Goal: Task Accomplishment & Management: Complete application form

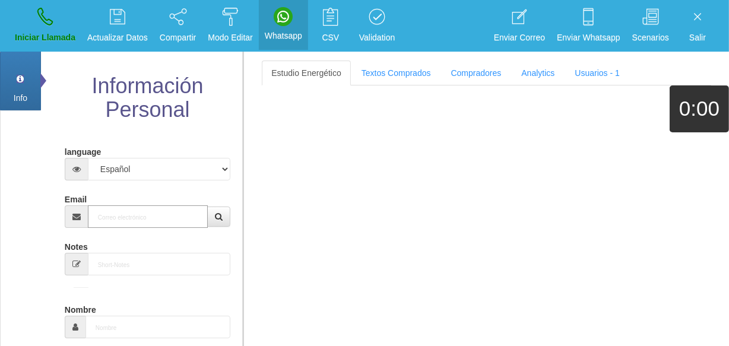
drag, startPoint x: 166, startPoint y: 221, endPoint x: 157, endPoint y: 220, distance: 8.5
click at [161, 222] on input "Email" at bounding box center [148, 216] width 120 height 23
paste input "[EMAIL_ADDRESS][DOMAIN_NAME]"
type input "[EMAIL_ADDRESS][DOMAIN_NAME]"
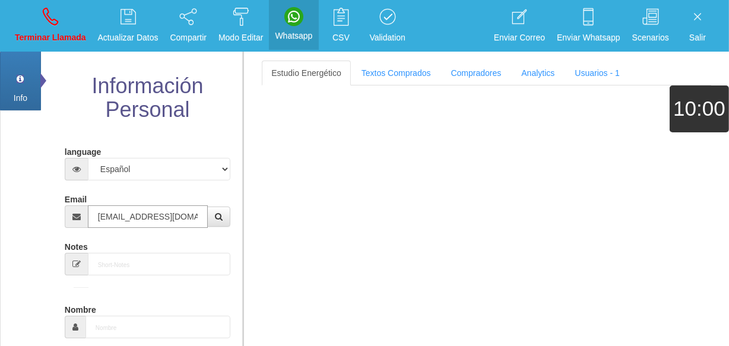
type input "[DATE]"
select select "4"
type input "Comprador bajo"
type input "[PERSON_NAME]"
select select "2"
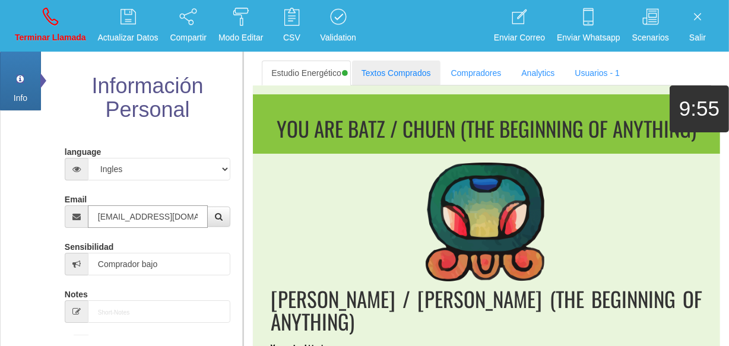
type input "[EMAIL_ADDRESS][DOMAIN_NAME]"
click at [362, 70] on link "Textos Comprados" at bounding box center [396, 73] width 88 height 25
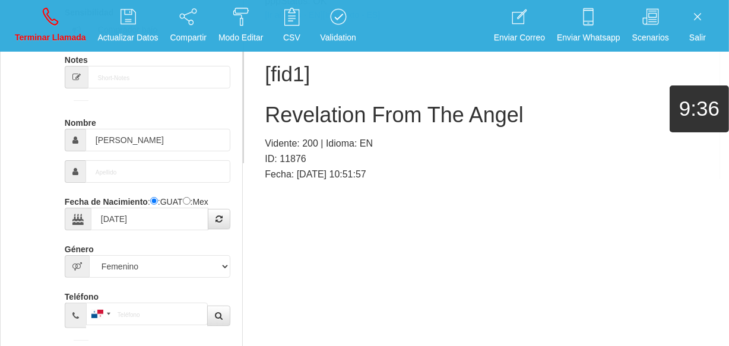
scroll to position [354, 0]
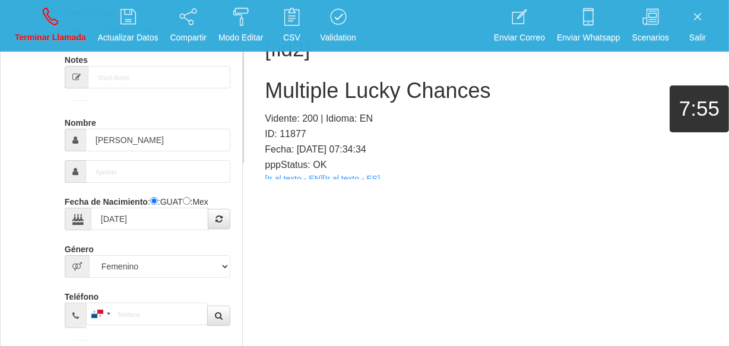
scroll to position [246, 0]
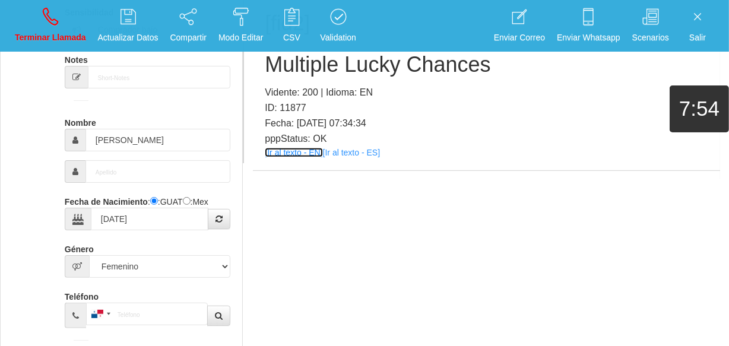
click at [302, 149] on link "[Ir al texto - EN]" at bounding box center [294, 152] width 58 height 9
click at [342, 71] on h2 "Multiple Lucky Chances" at bounding box center [486, 65] width 443 height 24
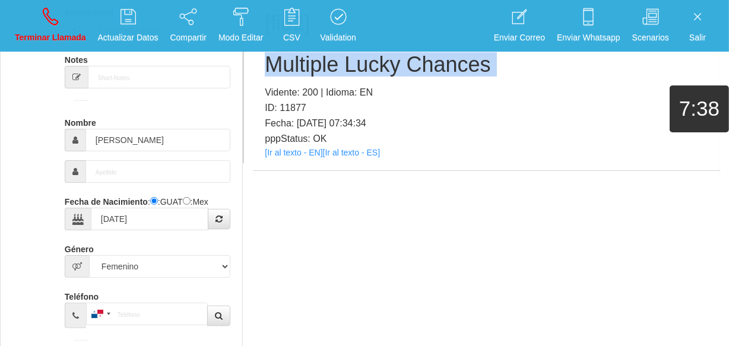
click at [342, 71] on h2 "Multiple Lucky Chances" at bounding box center [486, 65] width 443 height 24
copy h2 "Multiple Lucky Chances"
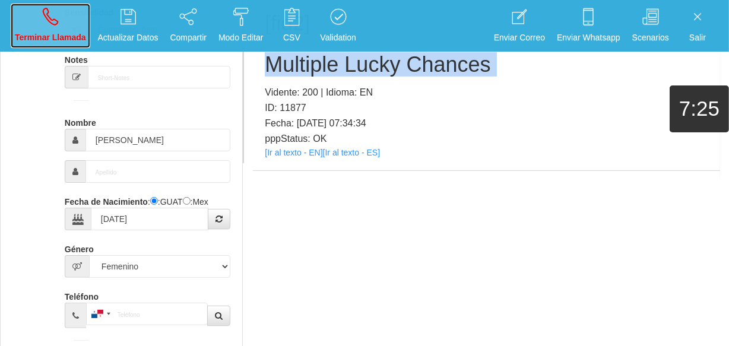
click at [81, 27] on link "Terminar Llamada" at bounding box center [51, 26] width 80 height 45
select select "0"
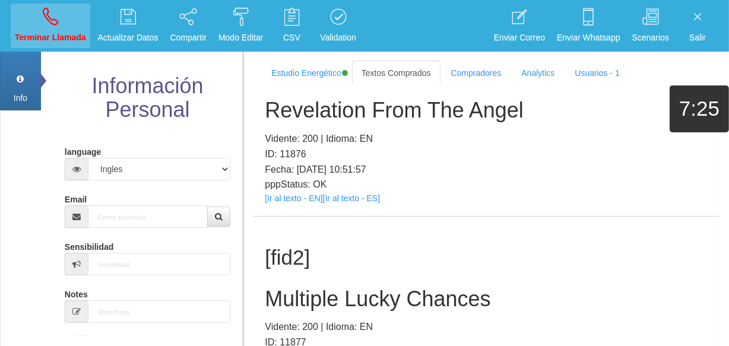
scroll to position [0, 0]
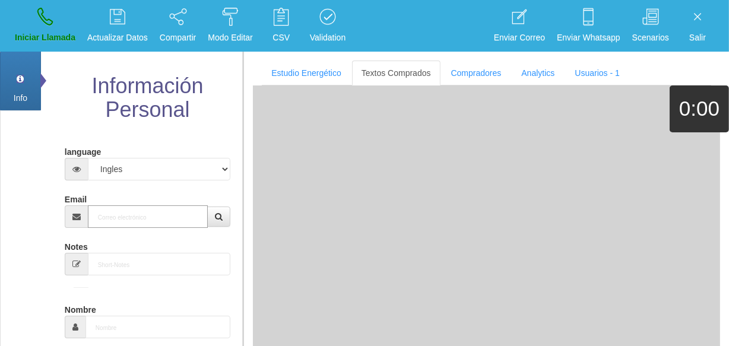
paste input "[EMAIL_ADDRESS][DOMAIN_NAME]"
click at [181, 219] on input "[EMAIL_ADDRESS][DOMAIN_NAME]" at bounding box center [148, 216] width 120 height 23
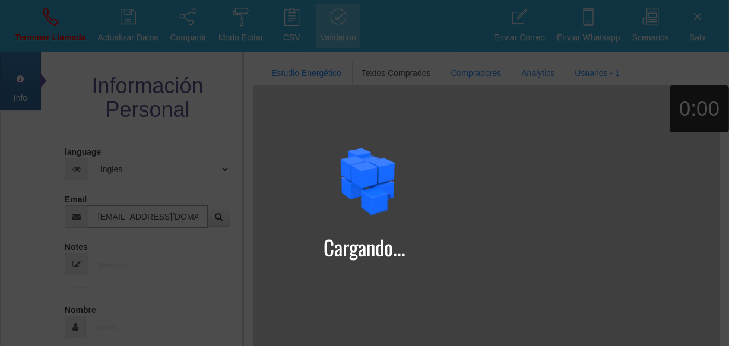
type input "[EMAIL_ADDRESS][DOMAIN_NAME]"
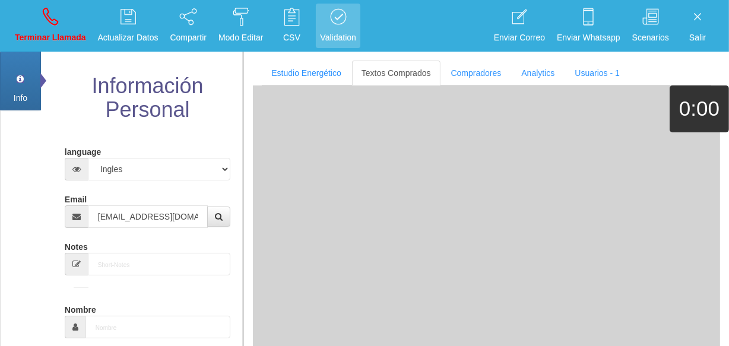
type input "[DATE]"
type input "Comprador bajo"
type input "[PERSON_NAME]"
select select "2"
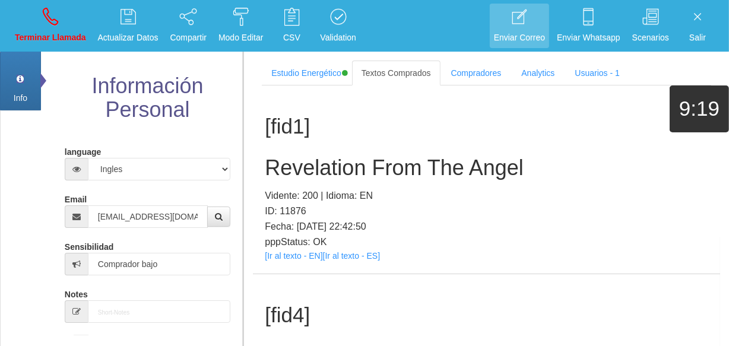
scroll to position [377, 0]
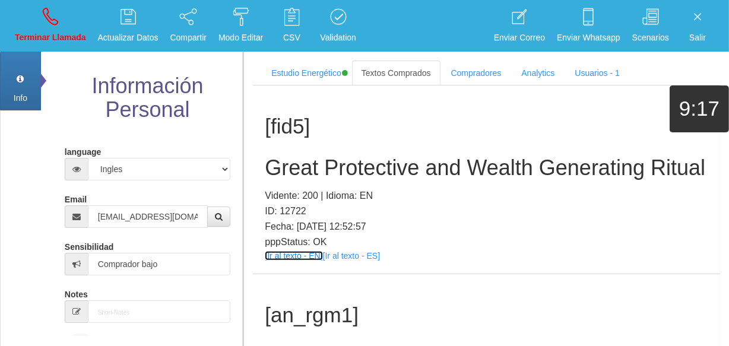
click at [294, 261] on link "[Ir al texto - EN]" at bounding box center [294, 255] width 58 height 9
click at [328, 166] on h2 "Great Protective and Wealth Generating Ritual" at bounding box center [486, 168] width 443 height 24
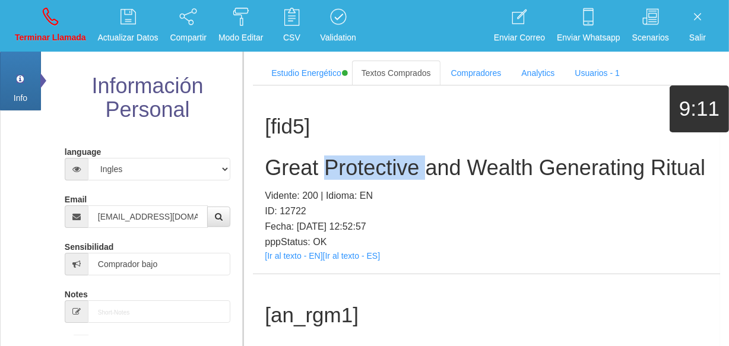
click at [328, 166] on h2 "Great Protective and Wealth Generating Ritual" at bounding box center [486, 168] width 443 height 24
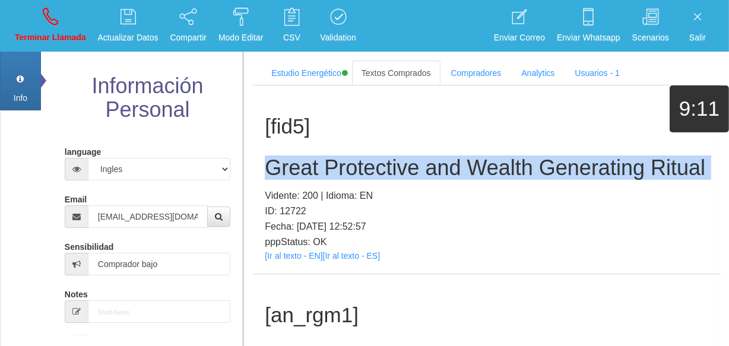
click at [328, 167] on h2 "Great Protective and Wealth Generating Ritual" at bounding box center [486, 168] width 443 height 24
copy h2 "Great Protective and Wealth Generating Ritual"
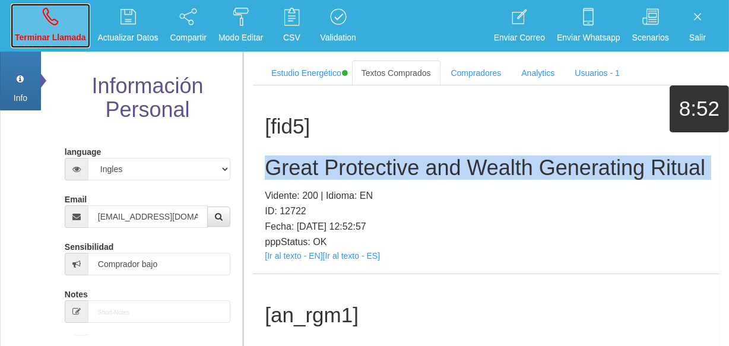
click at [41, 40] on p "Terminar Llamada" at bounding box center [50, 38] width 71 height 14
select select "0"
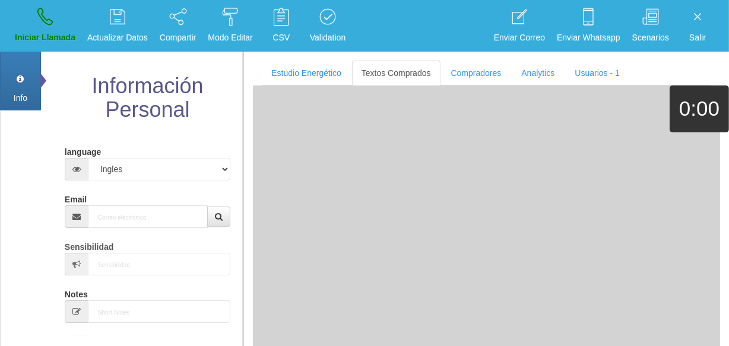
scroll to position [0, 0]
click at [140, 210] on input "Email" at bounding box center [148, 216] width 120 height 23
paste input "[EMAIL_ADDRESS][DOMAIN_NAME]"
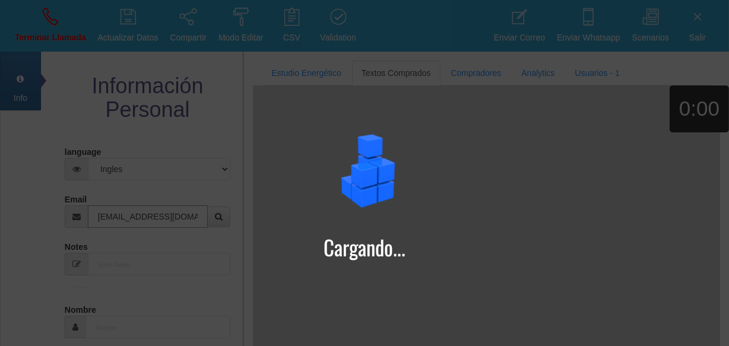
type input "[EMAIL_ADDRESS][DOMAIN_NAME]"
type input "4 Ene 1971"
type input "Excelente Comprador"
type input "[PERSON_NAME]"
select select "2"
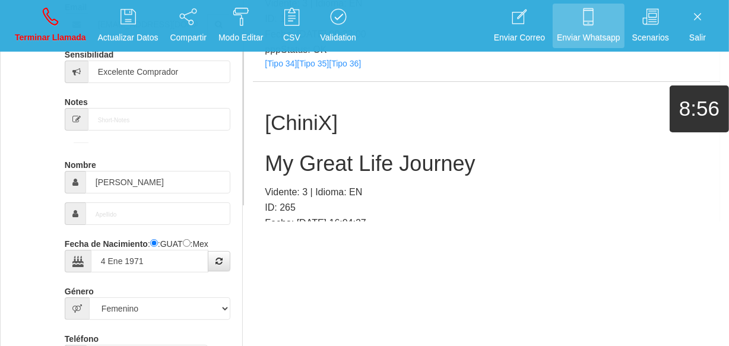
scroll to position [3678, 0]
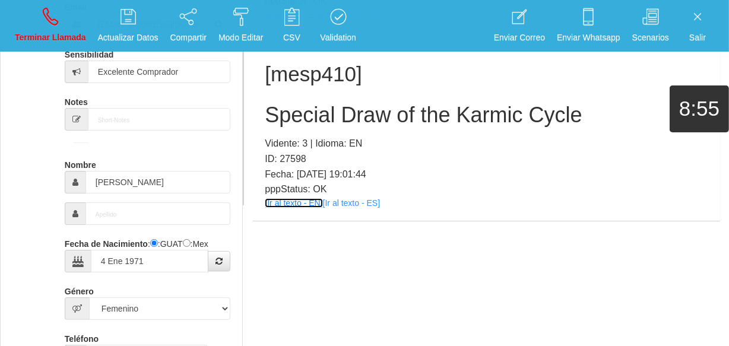
click at [287, 201] on link "[Ir al texto - EN]" at bounding box center [294, 202] width 58 height 9
click at [300, 103] on h2 "Special Draw of the Karmic Cycle" at bounding box center [486, 115] width 443 height 24
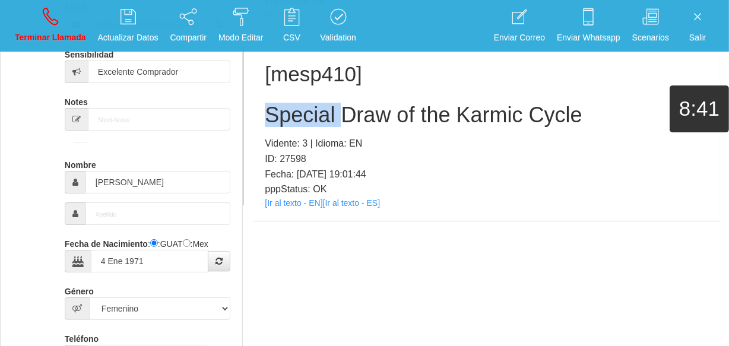
click at [300, 103] on h2 "Special Draw of the Karmic Cycle" at bounding box center [486, 115] width 443 height 24
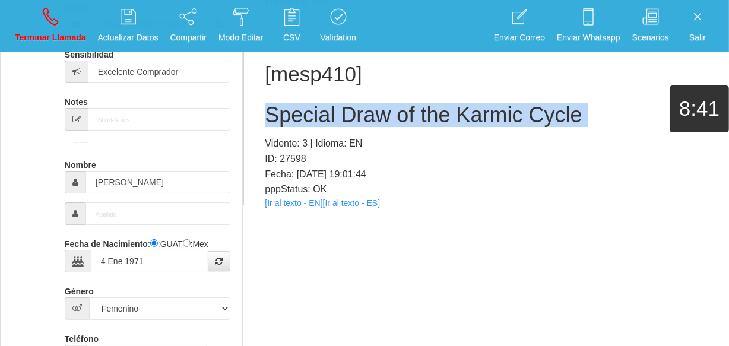
click at [297, 103] on h2 "Special Draw of the Karmic Cycle" at bounding box center [486, 115] width 443 height 24
copy h2 "Special Draw of the Karmic Cycle"
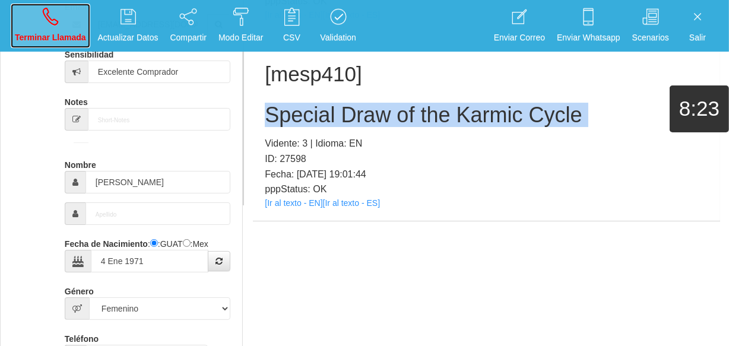
click at [71, 6] on link "Terminar Llamada" at bounding box center [51, 26] width 80 height 45
select select "0"
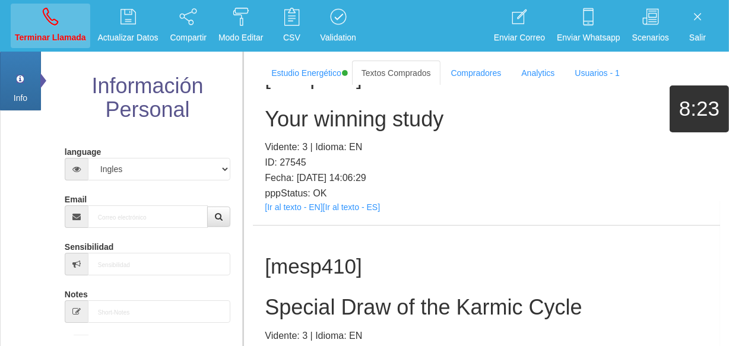
scroll to position [0, 0]
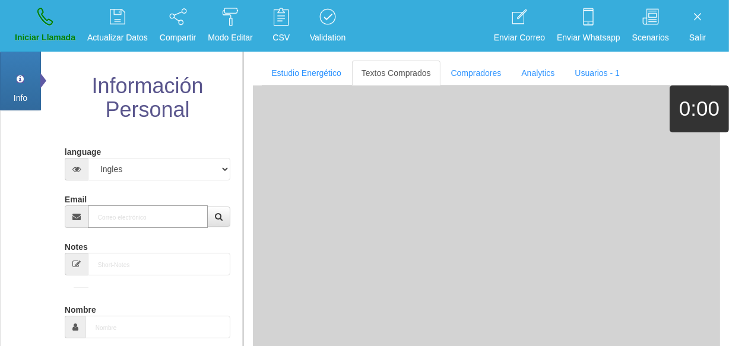
click at [133, 214] on input "Email" at bounding box center [148, 216] width 120 height 23
paste input "[EMAIL_ADDRESS][DOMAIN_NAME]"
type input "[EMAIL_ADDRESS][DOMAIN_NAME]"
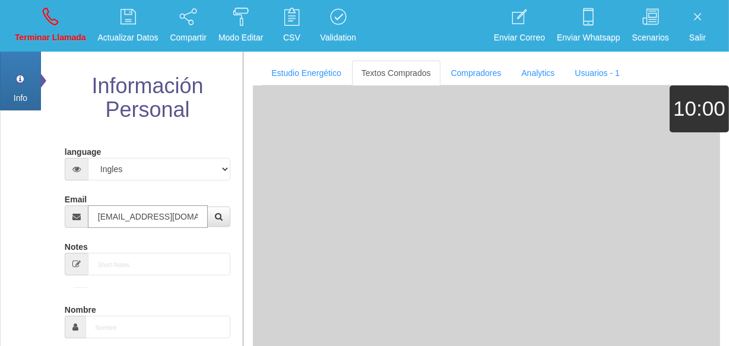
type input "[DATE]"
type input "Comprador simple"
type input "[PERSON_NAME]"
select select "2"
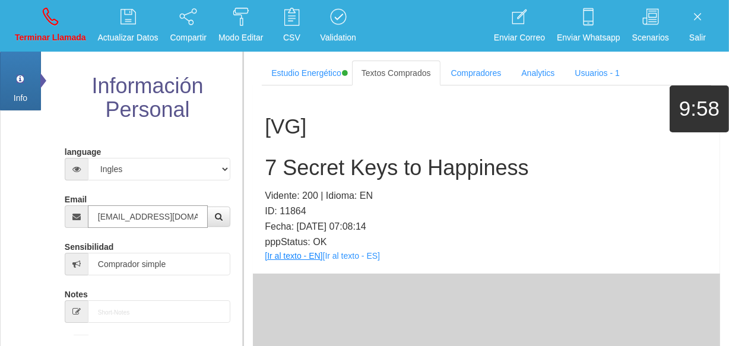
type input "[EMAIL_ADDRESS][DOMAIN_NAME]"
click at [268, 254] on link "[Ir al texto - EN]" at bounding box center [294, 255] width 58 height 9
click at [314, 173] on h2 "7 Secret Keys to Happiness" at bounding box center [486, 168] width 443 height 24
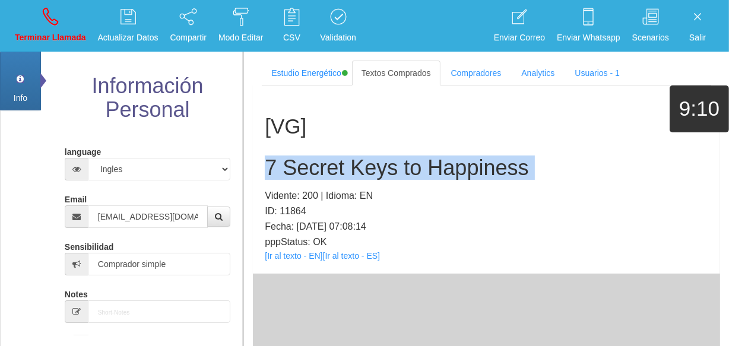
click at [314, 173] on h2 "7 Secret Keys to Happiness" at bounding box center [486, 168] width 443 height 24
copy h2 "7 Secret Keys to Happiness"
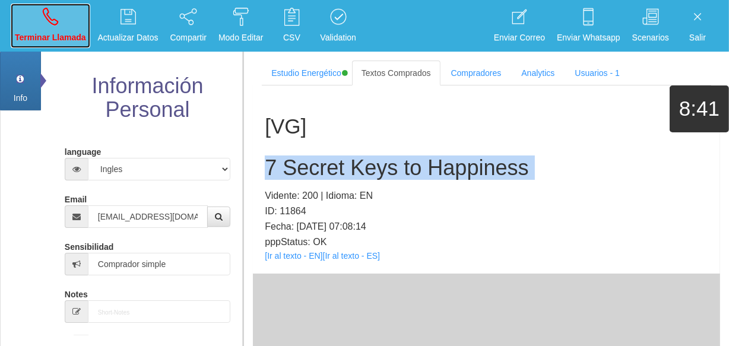
click at [58, 24] on link "Terminar Llamada" at bounding box center [51, 26] width 80 height 45
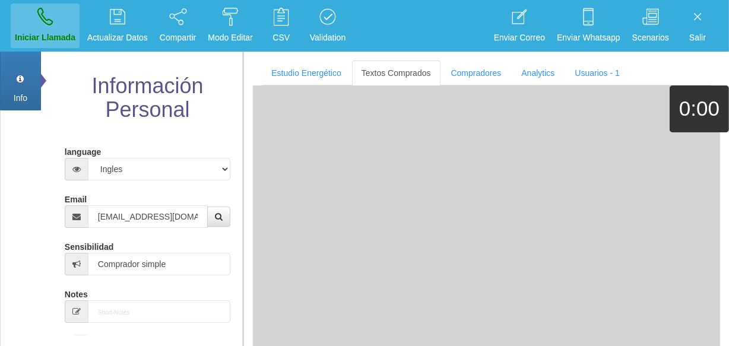
select select "0"
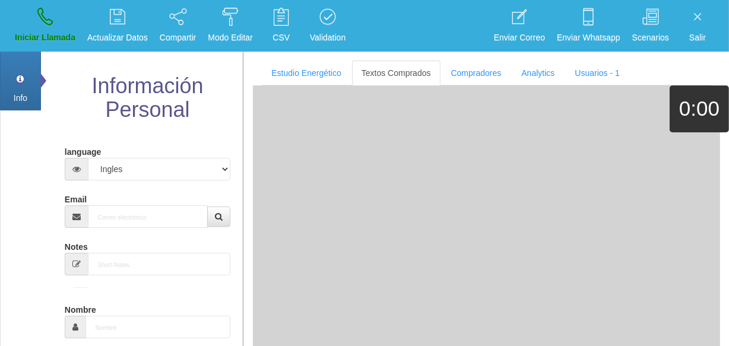
click at [111, 201] on div "Email" at bounding box center [148, 208] width 166 height 39
click at [123, 213] on input "Email" at bounding box center [148, 216] width 120 height 23
paste input "[EMAIL_ADDRESS][DOMAIN_NAME]"
type input "[EMAIL_ADDRESS][DOMAIN_NAME]"
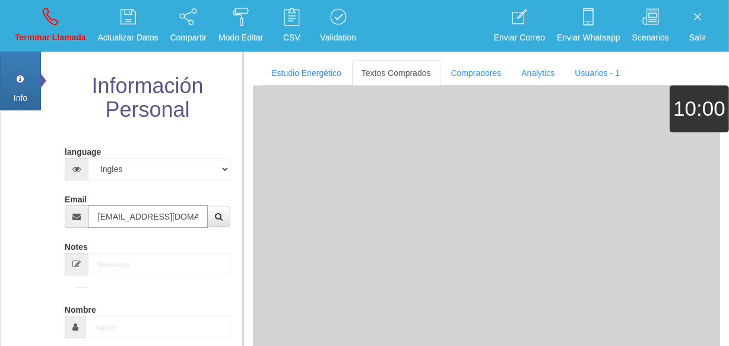
type input "[DATE]"
type input "Comprador bajo"
type input "[PERSON_NAME]"
select select "2"
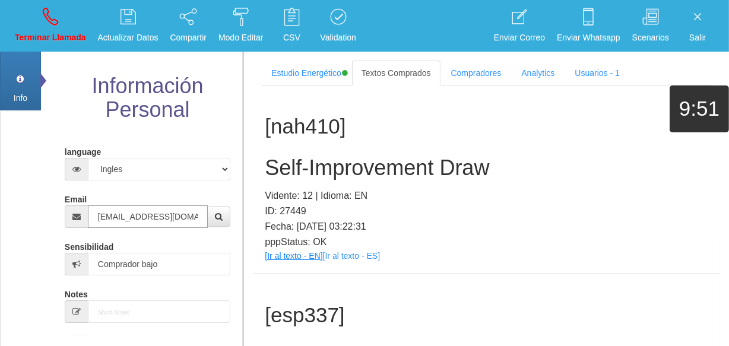
type input "[EMAIL_ADDRESS][DOMAIN_NAME]"
click at [309, 255] on link "[Ir al texto - EN]" at bounding box center [294, 255] width 58 height 9
click at [280, 175] on h2 "Self-Improvement Draw" at bounding box center [486, 168] width 443 height 24
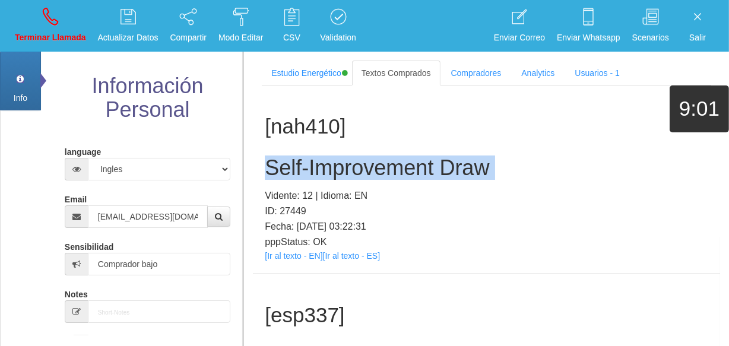
click at [280, 175] on h2 "Self-Improvement Draw" at bounding box center [486, 168] width 443 height 24
copy h2 "Self-Improvement Draw"
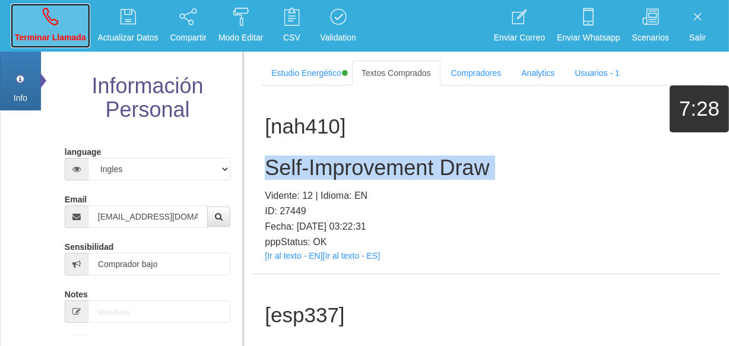
click at [43, 30] on link "Terminar Llamada" at bounding box center [51, 26] width 80 height 45
select select "0"
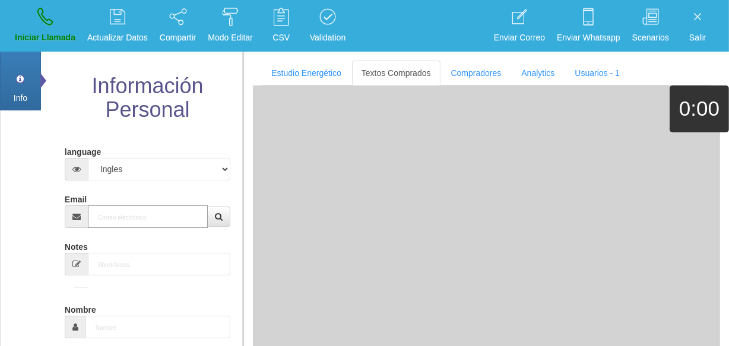
click at [165, 208] on input "Email" at bounding box center [148, 216] width 120 height 23
paste input "[EMAIL_ADDRESS][DOMAIN_NAME]"
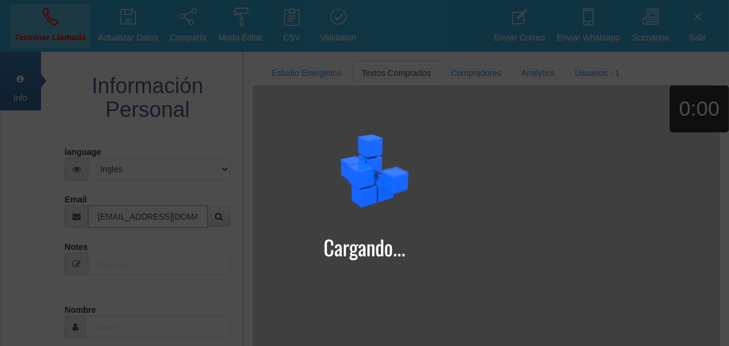
type input "[EMAIL_ADDRESS][DOMAIN_NAME]"
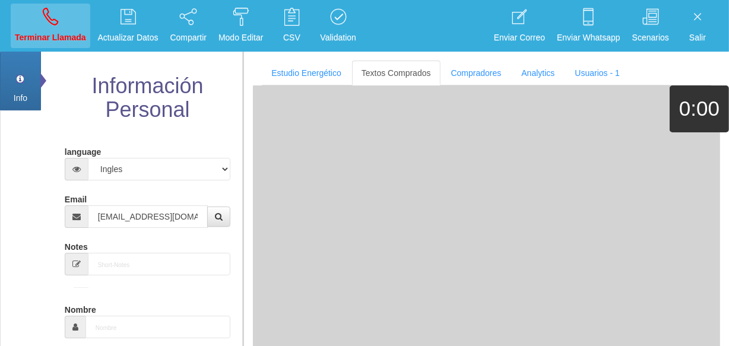
type input "24 Abr 1955"
type input "Buen Comprador"
type input "[PERSON_NAME]"
select select "1"
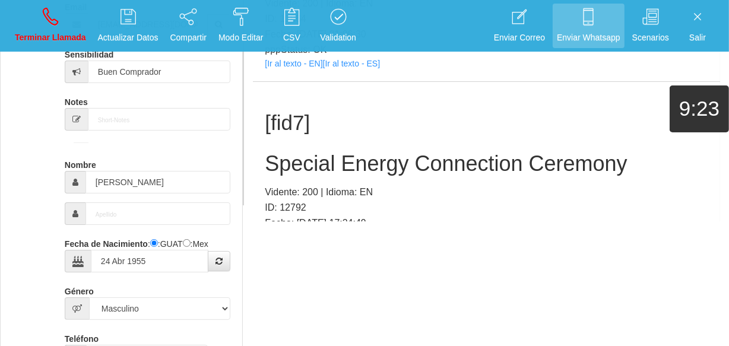
scroll to position [1204, 0]
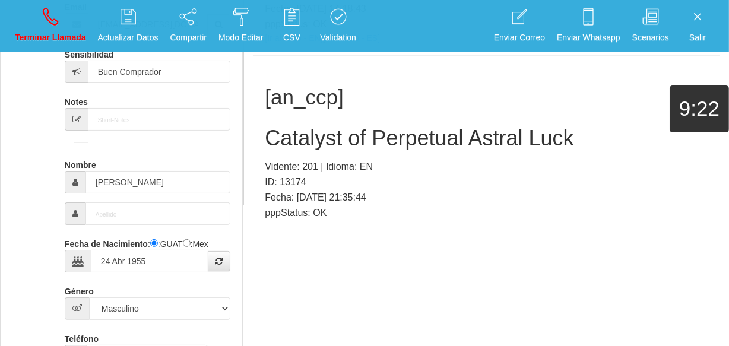
click at [286, 221] on link "[Ir al texto - EN]" at bounding box center [294, 225] width 58 height 9
click at [308, 126] on h2 "Catalyst of Perpetual Astral Luck" at bounding box center [486, 138] width 443 height 24
click at [307, 126] on h2 "Catalyst of Perpetual Astral Luck" at bounding box center [486, 138] width 443 height 24
drag, startPoint x: 307, startPoint y: 103, endPoint x: 276, endPoint y: 81, distance: 38.0
click at [307, 126] on h2 "Catalyst of Perpetual Astral Luck" at bounding box center [486, 138] width 443 height 24
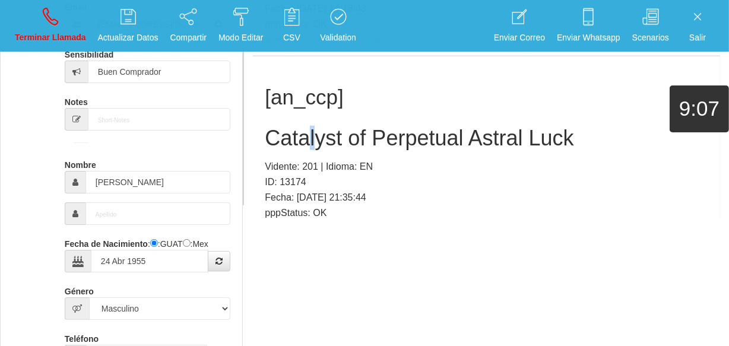
click at [312, 126] on h2 "Catalyst of Perpetual Astral Luck" at bounding box center [486, 138] width 443 height 24
click at [313, 126] on h2 "Catalyst of Perpetual Astral Luck" at bounding box center [486, 138] width 443 height 24
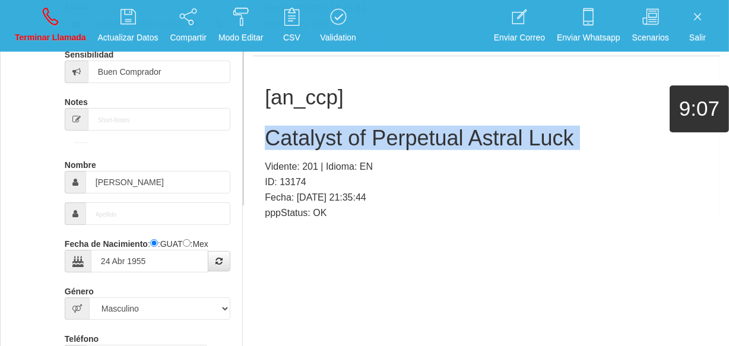
click at [313, 126] on h2 "Catalyst of Perpetual Astral Luck" at bounding box center [486, 138] width 443 height 24
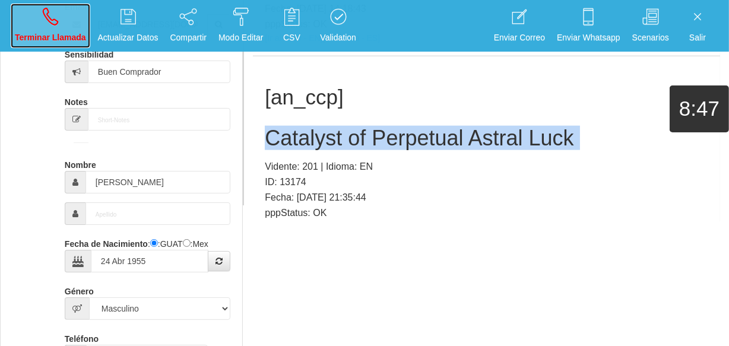
click at [52, 36] on p "Terminar Llamada" at bounding box center [50, 38] width 71 height 14
select select "0"
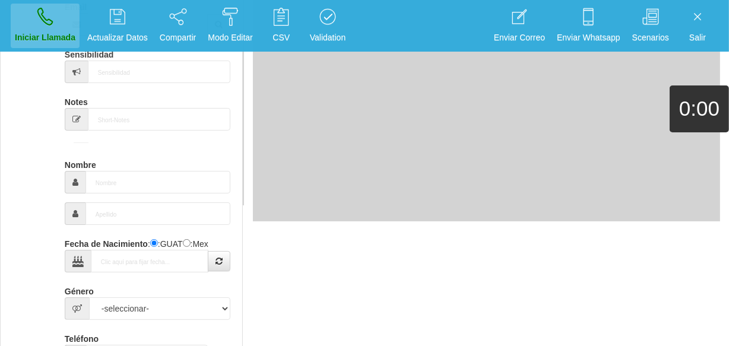
scroll to position [0, 0]
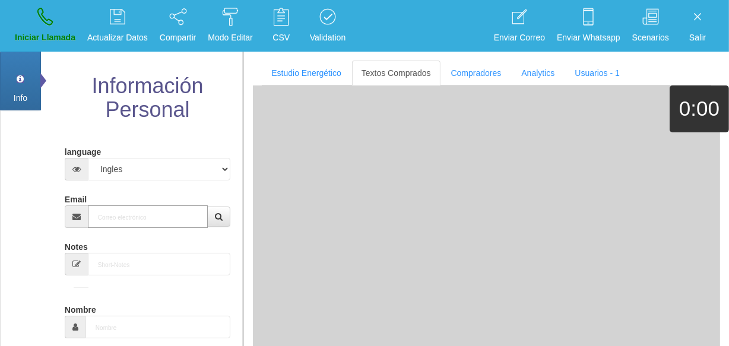
click at [148, 205] on input "Email" at bounding box center [148, 216] width 120 height 23
paste input "[EMAIL_ADDRESS][DOMAIN_NAME]"
type input "[EMAIL_ADDRESS][DOMAIN_NAME]"
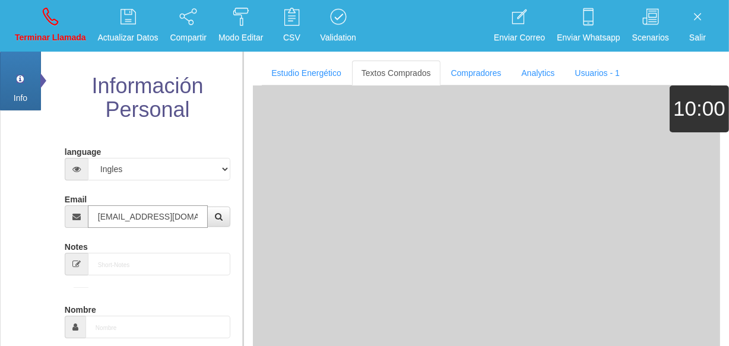
type input "13 Dic 1963"
type input "Comprador simple"
type input "[PERSON_NAME]"
select select "2"
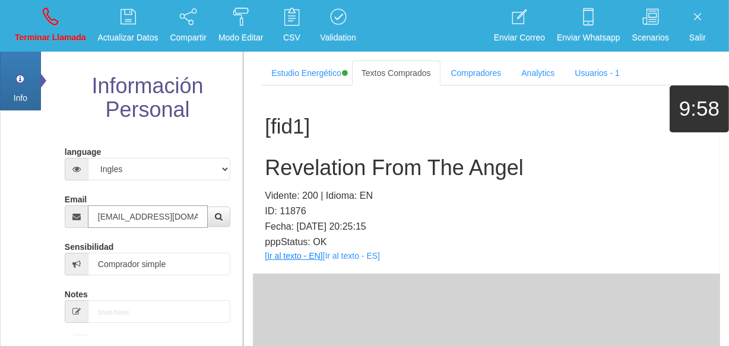
type input "[EMAIL_ADDRESS][DOMAIN_NAME]"
click at [281, 251] on link "[Ir al texto - EN]" at bounding box center [294, 255] width 58 height 9
click at [320, 154] on div "[fid1] Revelation From The Angel Vidente: 200 | Idioma: EN ID: 11876 Fecha: [DA…" at bounding box center [486, 179] width 467 height 188
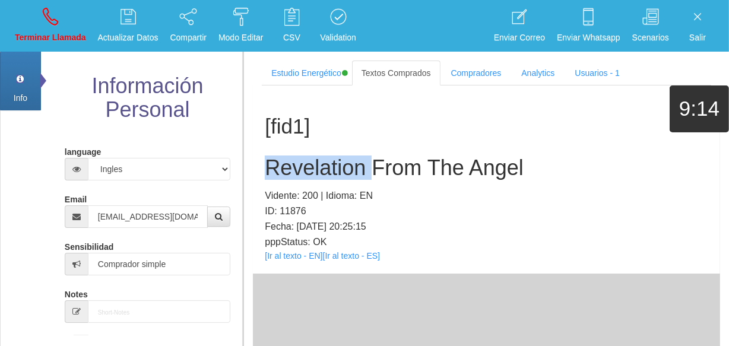
click at [320, 154] on div "[fid1] Revelation From The Angel Vidente: 200 | Idioma: EN ID: 11876 Fecha: [DA…" at bounding box center [486, 179] width 467 height 188
click at [323, 166] on h2 "Revelation From The Angel" at bounding box center [486, 168] width 443 height 24
click at [297, 160] on h2 "Revelation From The Angel" at bounding box center [486, 168] width 443 height 24
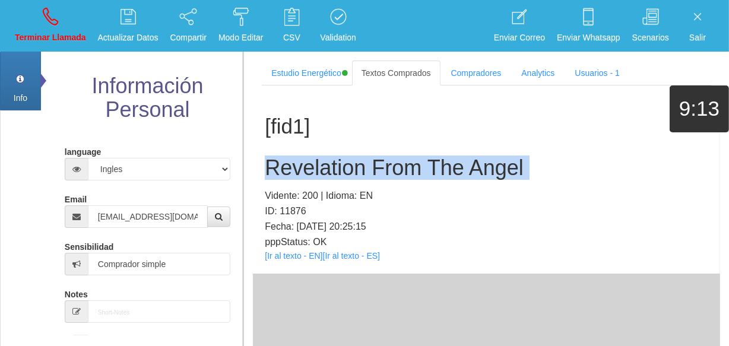
click at [297, 160] on h2 "Revelation From The Angel" at bounding box center [486, 168] width 443 height 24
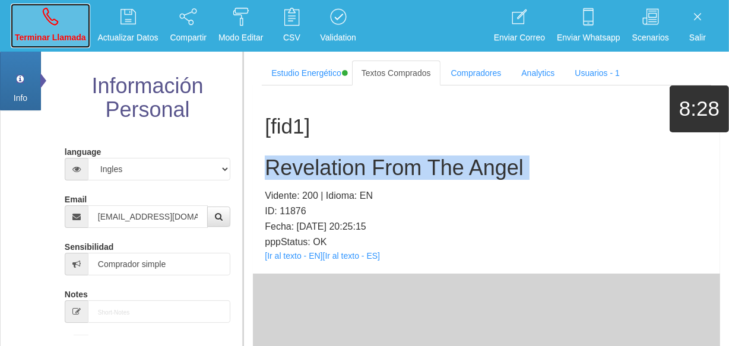
click at [53, 42] on p "Terminar Llamada" at bounding box center [50, 38] width 71 height 14
select select "0"
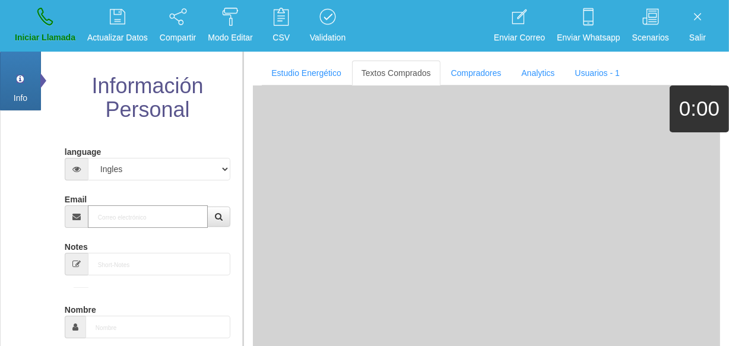
click at [130, 223] on input "Email" at bounding box center [148, 216] width 120 height 23
paste input "[EMAIL_ADDRESS][DOMAIN_NAME]"
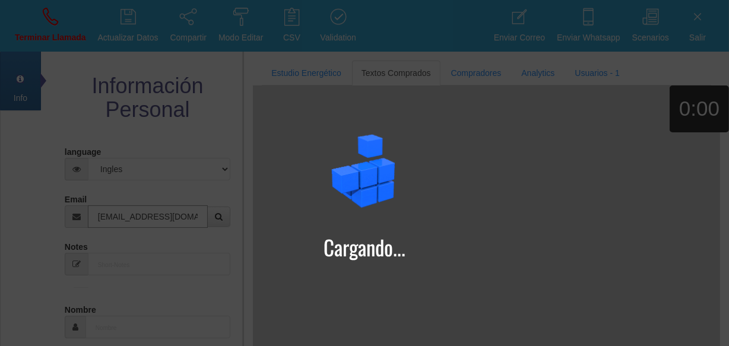
type input "[EMAIL_ADDRESS][DOMAIN_NAME]"
type input "[DATE]"
type input "[PERSON_NAME]"
select select "1"
type input "Comprador bajo"
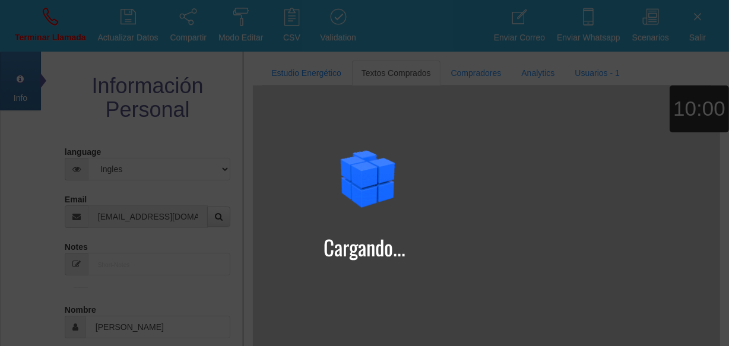
type input "[PERSON_NAME]"
select select "2"
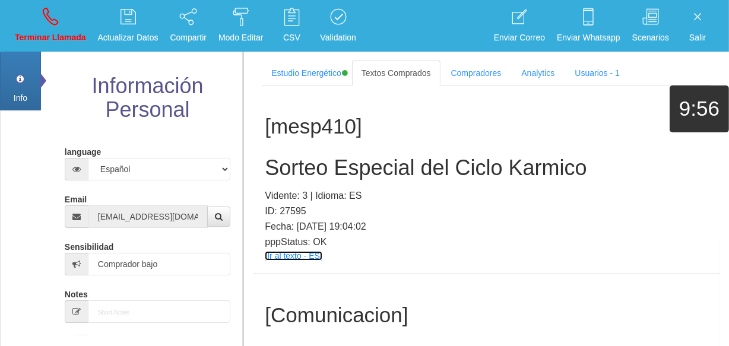
click at [289, 256] on link "[Ir al texto - ES]" at bounding box center [293, 255] width 57 height 9
click at [361, 166] on h2 "Sorteo Especial del Ciclo Karmico" at bounding box center [486, 168] width 443 height 24
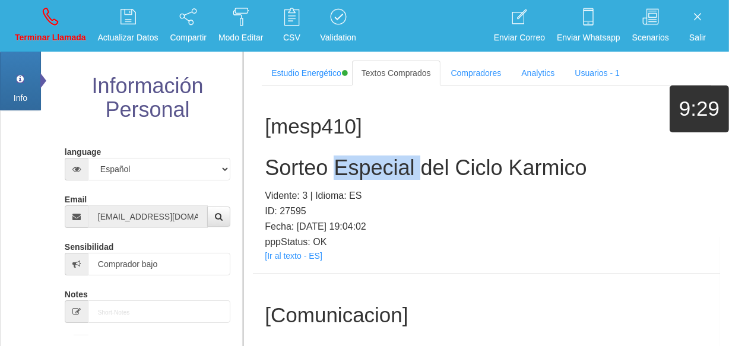
click at [361, 166] on h2 "Sorteo Especial del Ciclo Karmico" at bounding box center [486, 168] width 443 height 24
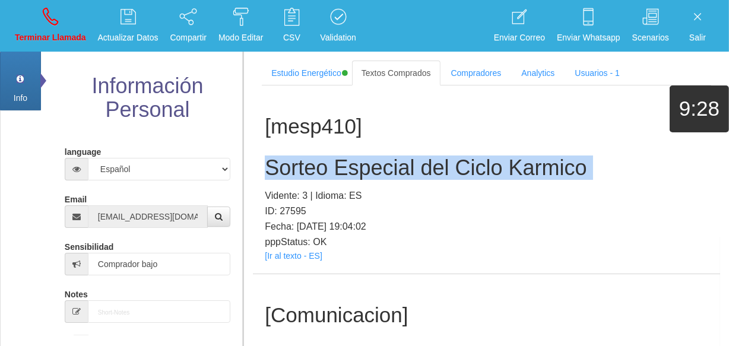
click at [361, 166] on h2 "Sorteo Especial del Ciclo Karmico" at bounding box center [486, 168] width 443 height 24
copy h2 "Sorteo Especial del Ciclo Karmico"
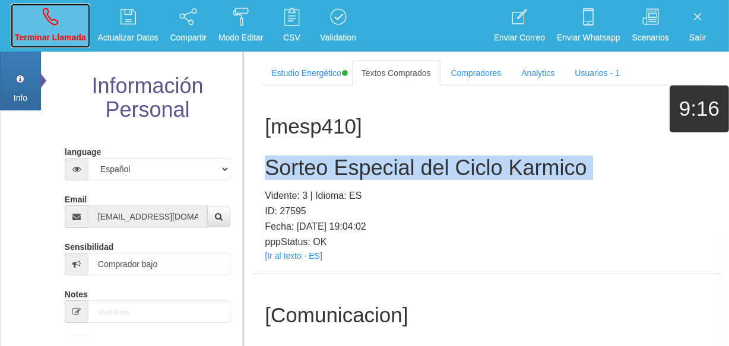
click at [53, 26] on link "Terminar Llamada" at bounding box center [51, 26] width 80 height 45
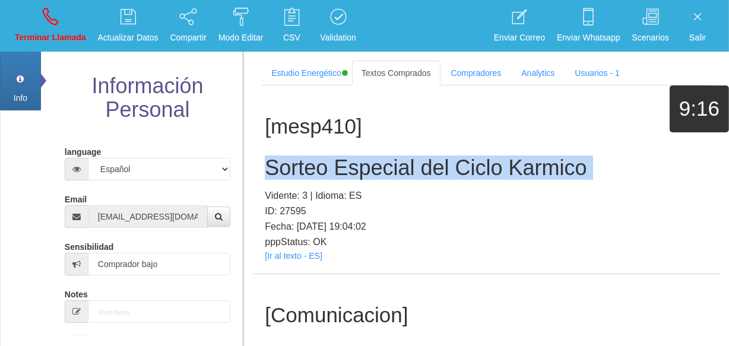
select select "0"
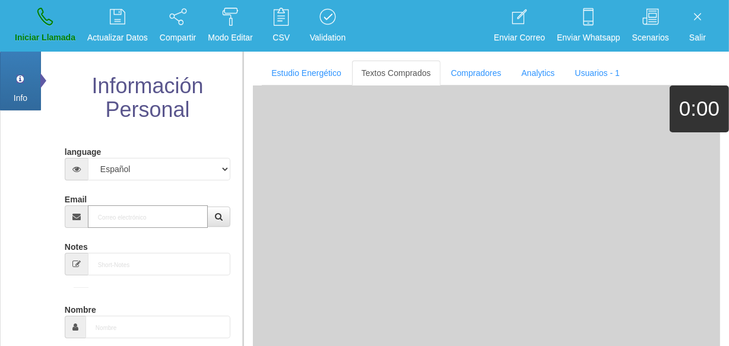
click at [157, 220] on input "Email" at bounding box center [148, 216] width 120 height 23
paste input "[EMAIL_ADDRESS][DOMAIN_NAME]"
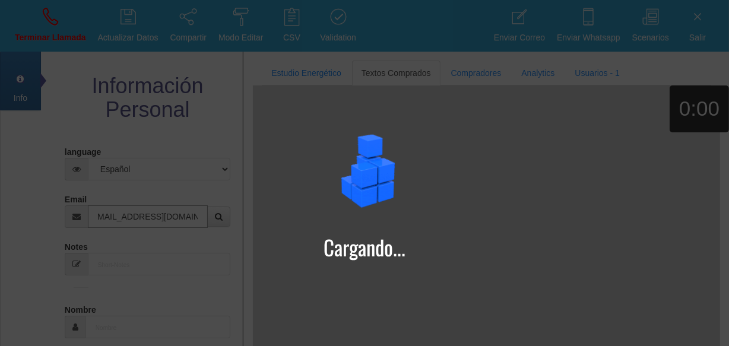
type input "[EMAIL_ADDRESS][DOMAIN_NAME]"
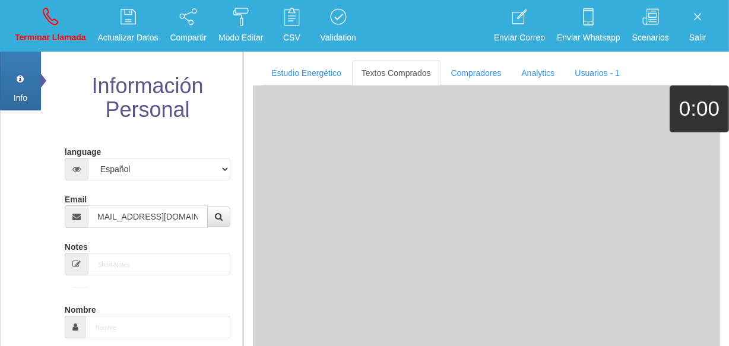
type input "19 Mayo 1945"
select select "4"
type input "Comprador simple"
type input "Jollene"
select select "2"
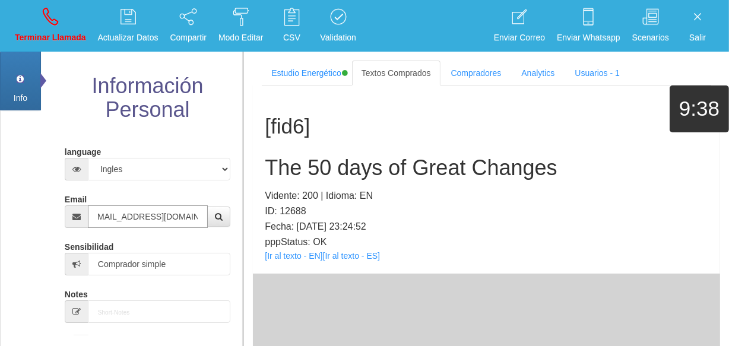
scroll to position [0, 0]
click at [299, 255] on link "[Ir al texto - EN]" at bounding box center [294, 255] width 58 height 9
click at [292, 172] on h2 "The 50 days of Great Changes" at bounding box center [486, 168] width 443 height 24
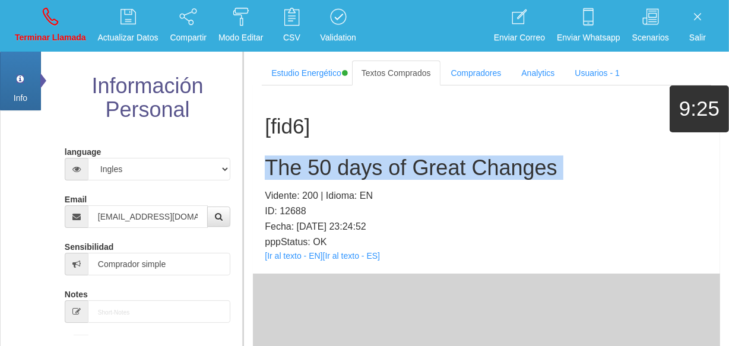
click at [292, 172] on h2 "The 50 days of Great Changes" at bounding box center [486, 168] width 443 height 24
copy h2 "The 50 days of Great Changes"
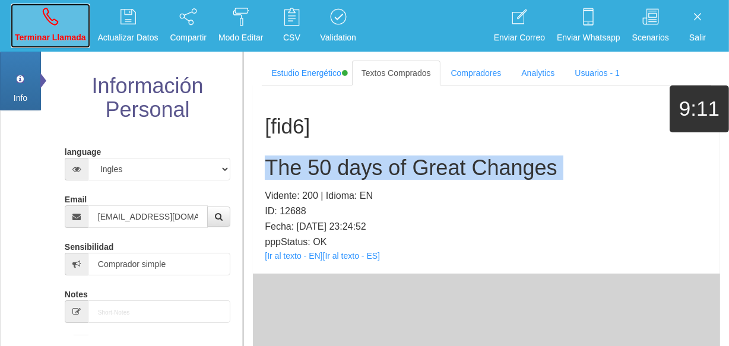
click at [52, 27] on link "Terminar Llamada" at bounding box center [51, 26] width 80 height 45
select select "0"
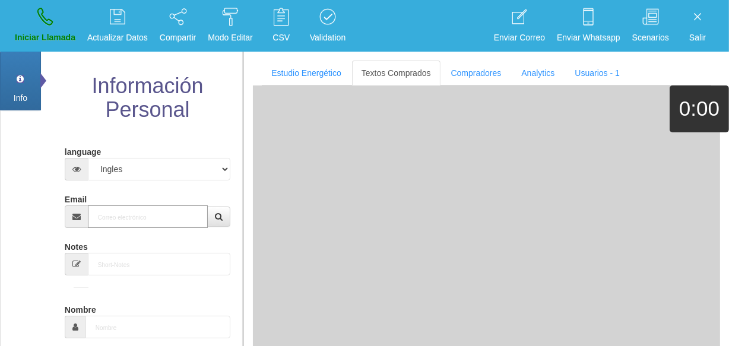
click at [129, 215] on input "Email" at bounding box center [148, 216] width 120 height 23
paste input "[EMAIL_ADDRESS][PERSON_NAME][DOMAIN_NAME]"
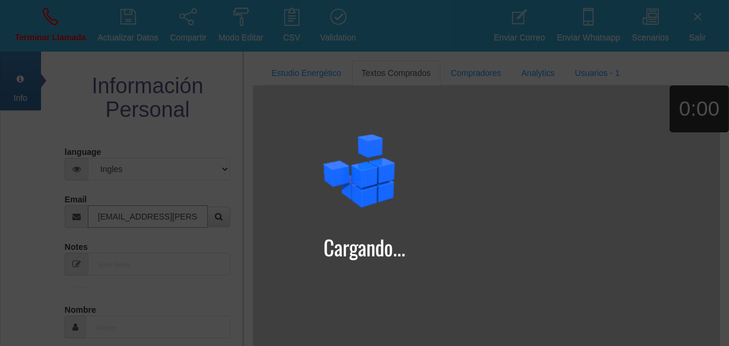
type input "[EMAIL_ADDRESS][PERSON_NAME][DOMAIN_NAME]"
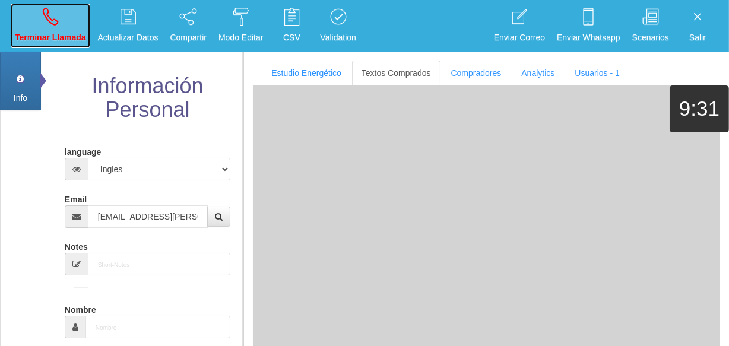
click at [68, 20] on link "Terminar Llamada" at bounding box center [51, 26] width 80 height 45
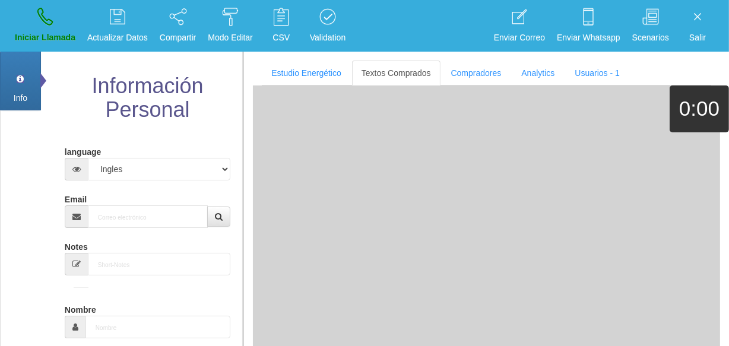
type input "[DATE]"
select select
type input "Comprador bajo"
type input "[PERSON_NAME]"
select select "2"
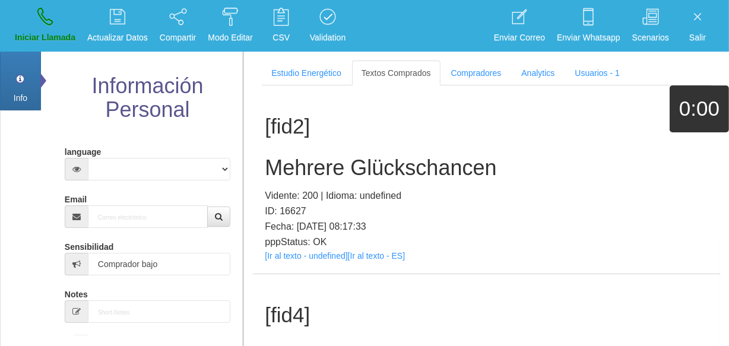
select select
click at [113, 220] on input "Email" at bounding box center [148, 216] width 120 height 23
paste input "[EMAIL_ADDRESS][PERSON_NAME][DOMAIN_NAME]"
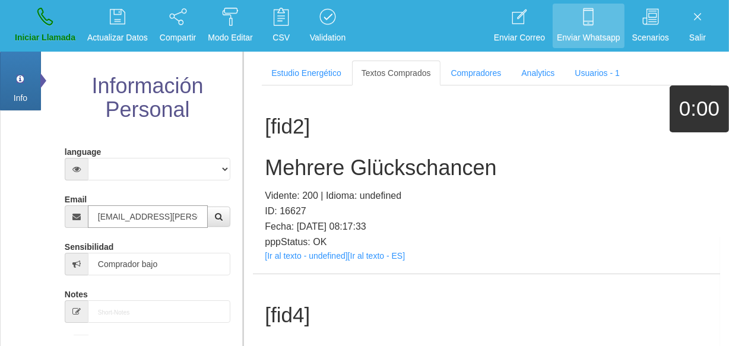
type input "[EMAIL_ADDRESS][PERSON_NAME][DOMAIN_NAME]"
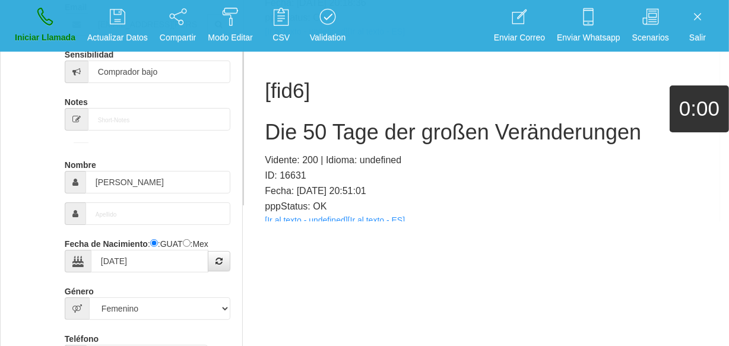
scroll to position [246, 0]
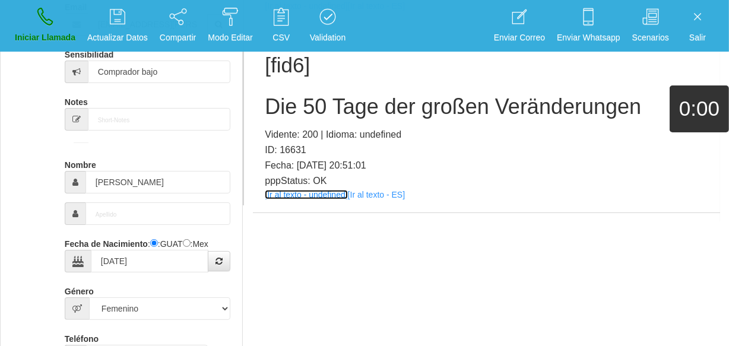
click at [301, 195] on link "[Ir al texto - undefined]" at bounding box center [306, 194] width 82 height 9
click at [320, 196] on link "[Ir al texto - undefined]" at bounding box center [306, 194] width 82 height 9
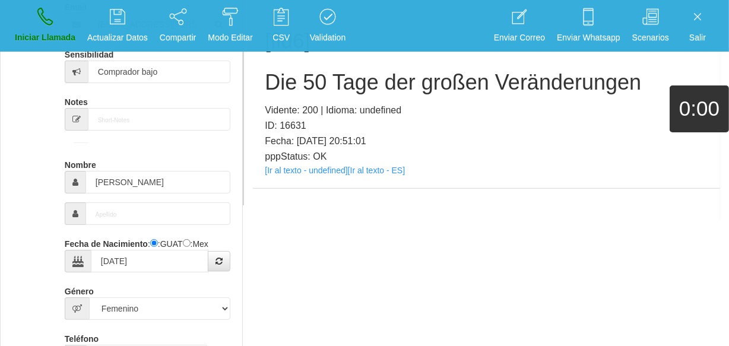
scroll to position [809, 0]
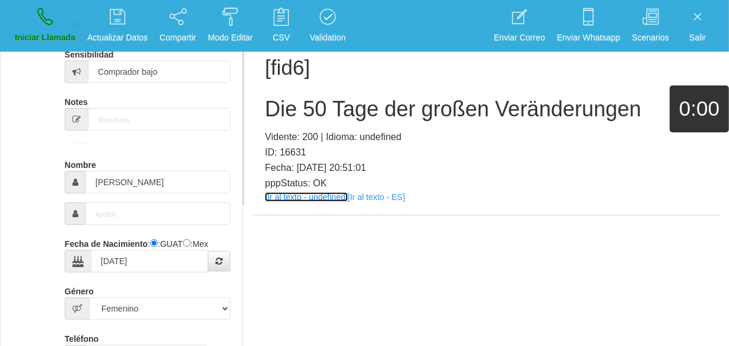
click at [339, 201] on div "[fid6] Die 50 Tage der großen Veränderungen Vidente: 200 | Idioma: undefined ID…" at bounding box center [486, 121] width 467 height 188
click at [323, 196] on link "[Ir al texto - undefined]" at bounding box center [306, 196] width 82 height 9
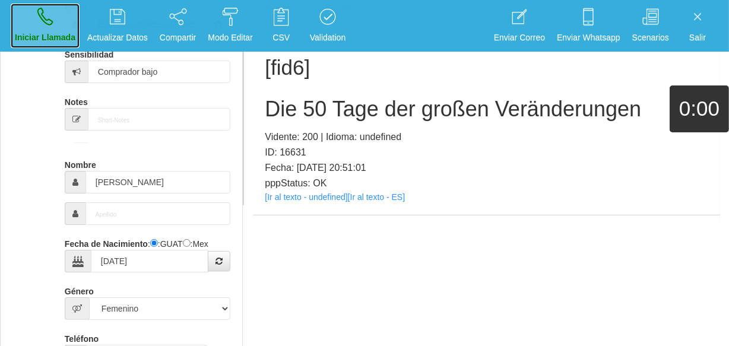
click at [39, 33] on p "Iniciar Llamada" at bounding box center [45, 38] width 61 height 14
select select "0"
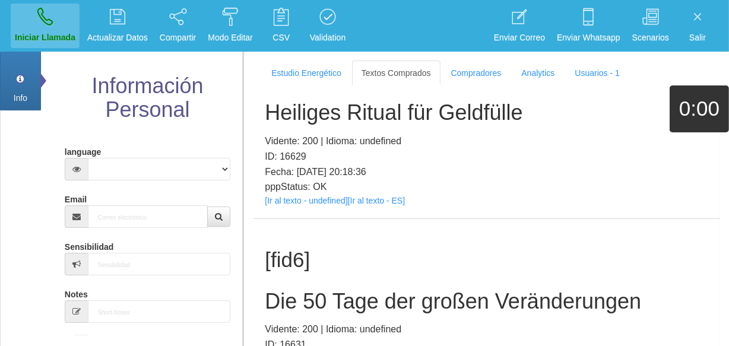
scroll to position [0, 0]
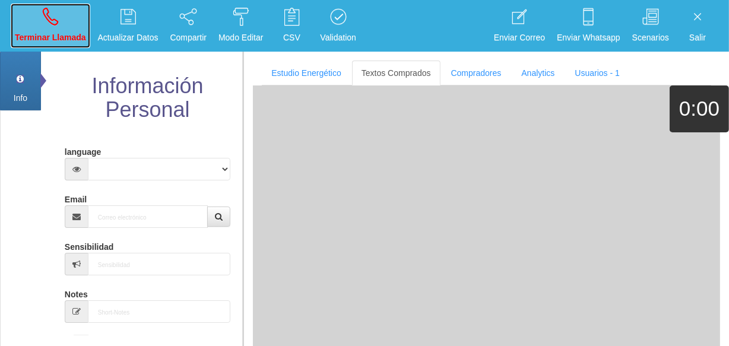
click at [49, 15] on icon at bounding box center [50, 16] width 15 height 19
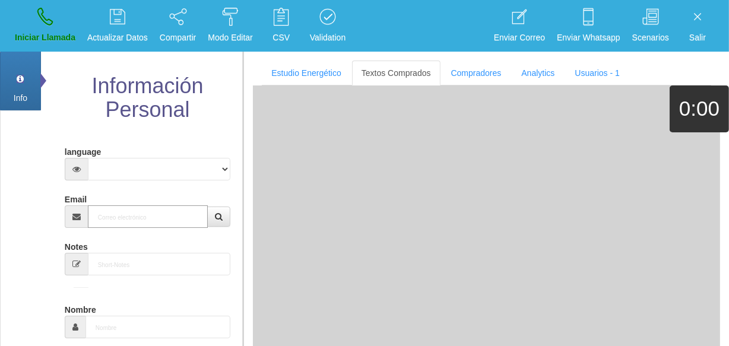
click at [119, 207] on input "Email" at bounding box center [148, 216] width 120 height 23
paste input "[EMAIL_ADDRESS][DOMAIN_NAME]"
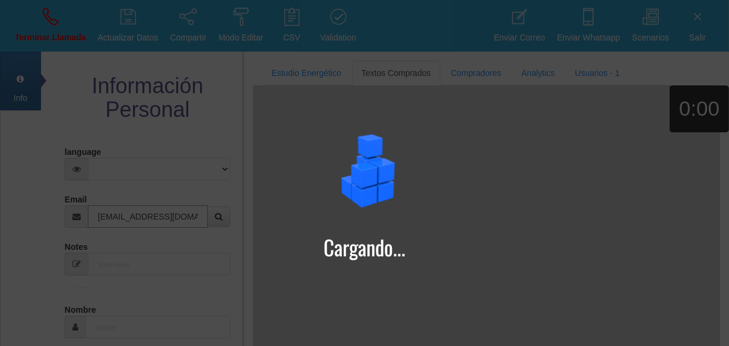
type input "[EMAIL_ADDRESS][DOMAIN_NAME]"
type input "[DATE]"
select select "4"
type input "Comprador simple"
type input "[PERSON_NAME]"
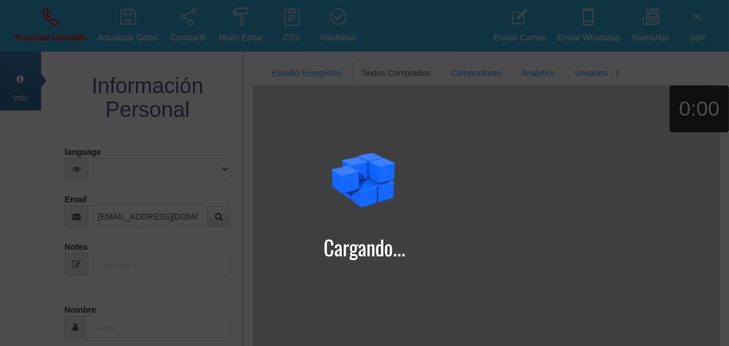
select select "2"
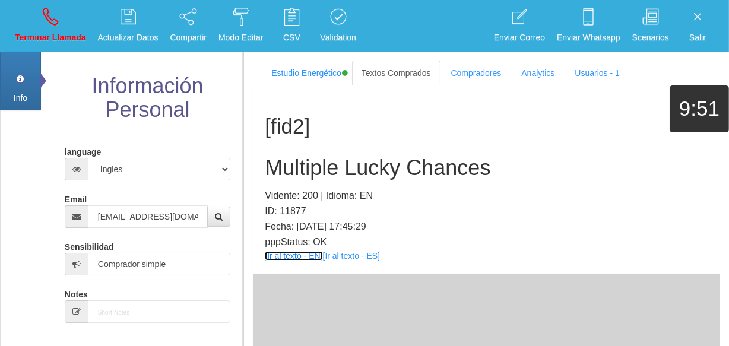
click at [293, 258] on link "[Ir al texto - EN]" at bounding box center [294, 255] width 58 height 9
click at [310, 166] on h2 "Multiple Lucky Chances" at bounding box center [486, 168] width 443 height 24
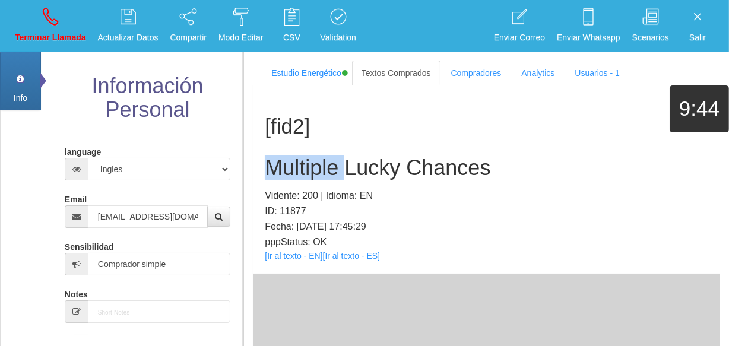
click at [310, 166] on h2 "Multiple Lucky Chances" at bounding box center [486, 168] width 443 height 24
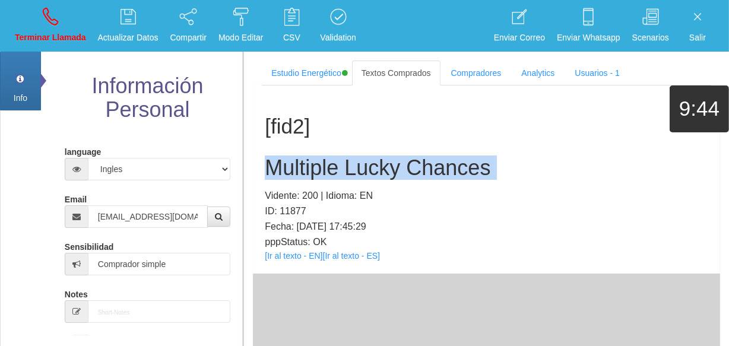
click at [310, 166] on h2 "Multiple Lucky Chances" at bounding box center [486, 168] width 443 height 24
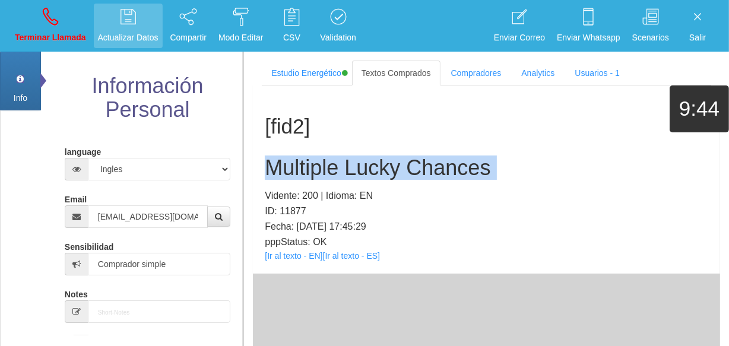
copy h2 "Multiple Lucky Chances"
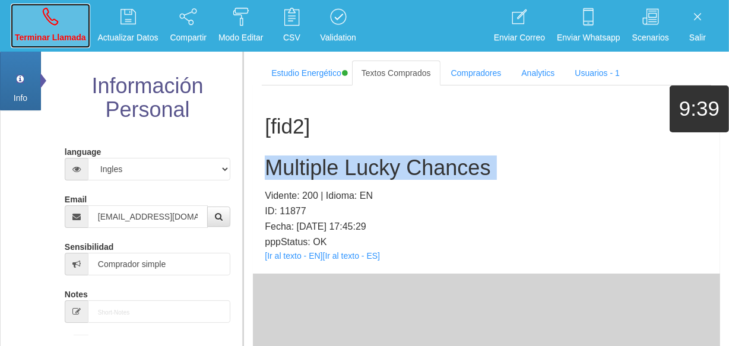
drag, startPoint x: 43, startPoint y: 23, endPoint x: 56, endPoint y: 46, distance: 26.3
click at [43, 23] on icon at bounding box center [50, 16] width 15 height 19
select select "0"
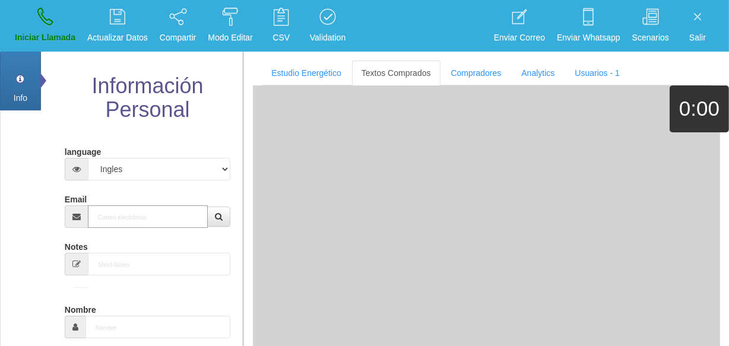
click at [136, 220] on input "Email" at bounding box center [148, 216] width 120 height 23
paste input "[PERSON_NAME][EMAIL_ADDRESS][PERSON_NAME][DOMAIN_NAME]"
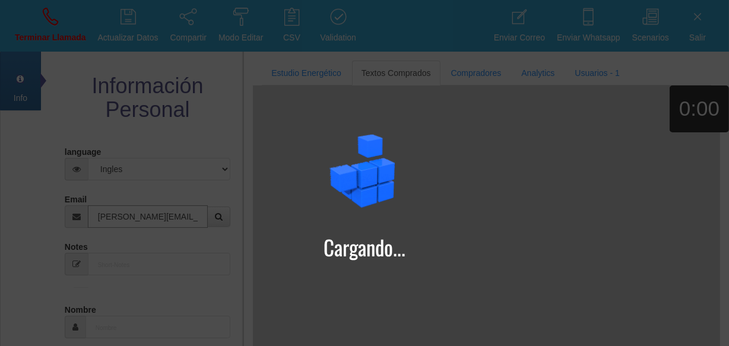
type input "[PERSON_NAME][EMAIL_ADDRESS][PERSON_NAME][DOMAIN_NAME]"
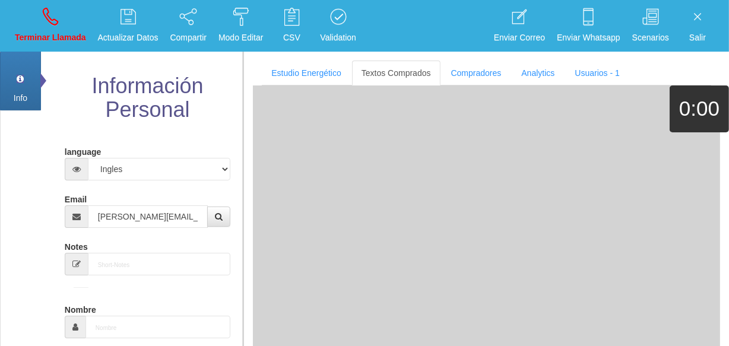
type input "28 Mayo 1942"
type input "Excelente Comprador"
type input "[PERSON_NAME]"
select select "1"
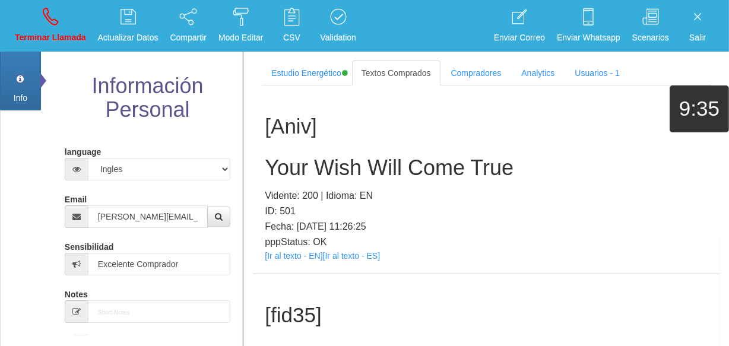
scroll to position [6457, 0]
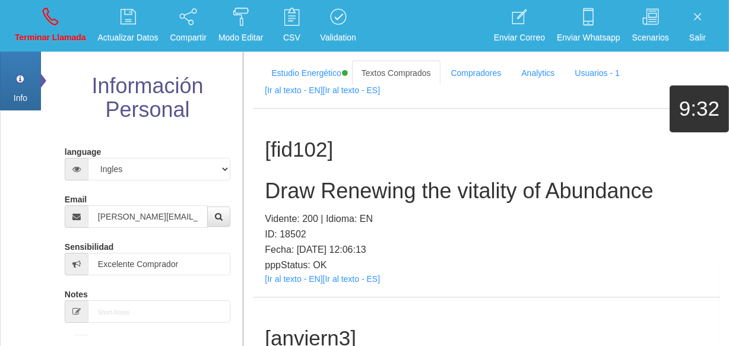
click at [307, 271] on p "pppStatus: OK" at bounding box center [486, 265] width 443 height 15
click at [309, 272] on div "[fid102] Draw Renewing the vitality of Abundance Vidente: 200 | Idioma: EN ID: …" at bounding box center [486, 203] width 467 height 188
click at [303, 277] on link "[Ir al texto - EN]" at bounding box center [294, 278] width 58 height 9
click at [348, 170] on div "[fid102] Draw Renewing the vitality of Abundance Vidente: 200 | Idioma: EN ID: …" at bounding box center [486, 203] width 467 height 188
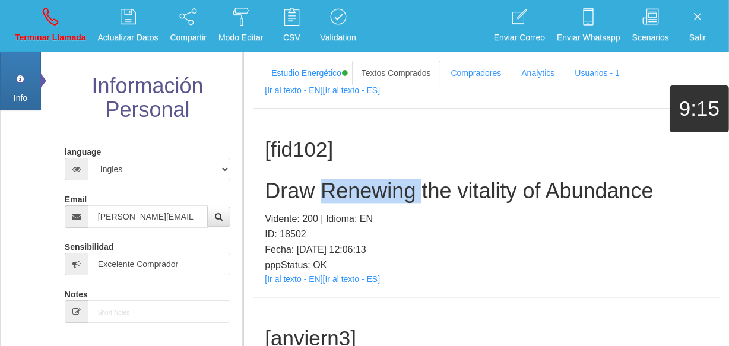
click at [346, 169] on div "[fid102] Draw Renewing the vitality of Abundance Vidente: 200 | Idioma: EN ID: …" at bounding box center [486, 203] width 467 height 188
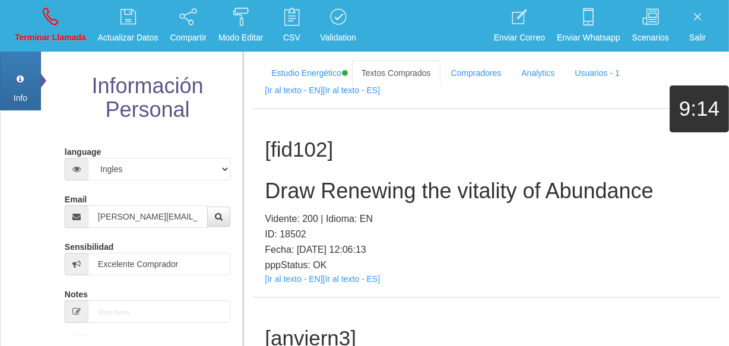
click at [325, 178] on div "[fid102] Draw Renewing the vitality of Abundance Vidente: 200 | Idioma: EN ID: …" at bounding box center [486, 203] width 467 height 188
click at [325, 179] on h2 "Draw Renewing the vitality of Abundance" at bounding box center [486, 191] width 443 height 24
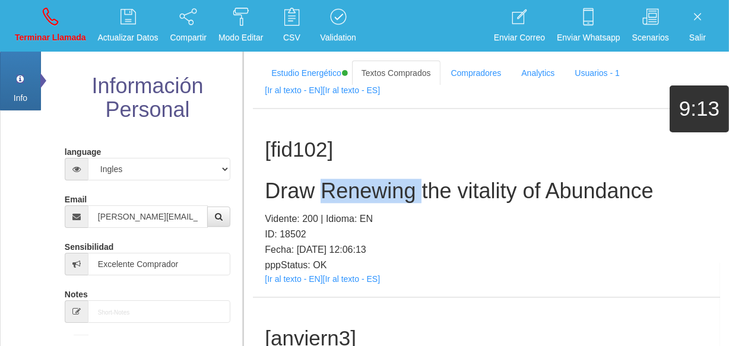
click at [325, 179] on h2 "Draw Renewing the vitality of Abundance" at bounding box center [486, 191] width 443 height 24
click at [323, 179] on h2 "Draw Renewing the vitality of Abundance" at bounding box center [486, 191] width 443 height 24
click at [287, 172] on div "[fid102] Draw Renewing the vitality of Abundance Vidente: 200 | Idioma: EN ID: …" at bounding box center [486, 203] width 467 height 188
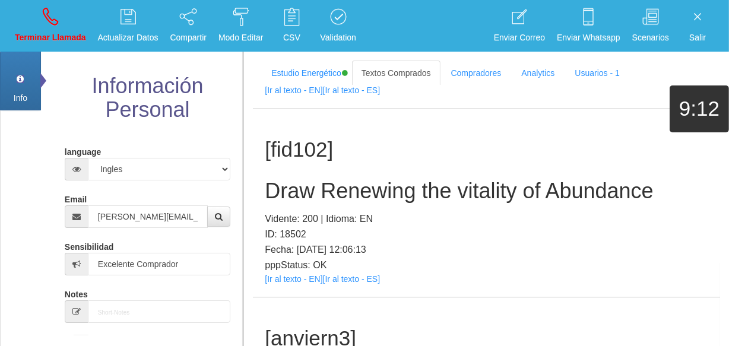
click at [289, 188] on h2 "Draw Renewing the vitality of Abundance" at bounding box center [486, 191] width 443 height 24
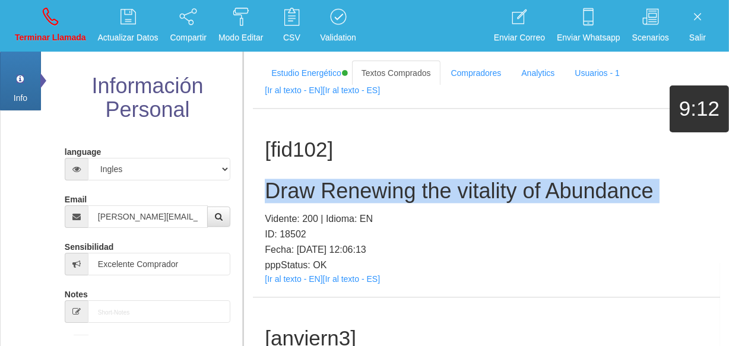
click at [289, 188] on h2 "Draw Renewing the vitality of Abundance" at bounding box center [486, 191] width 443 height 24
copy h2 "Draw Renewing the vitality of Abundance"
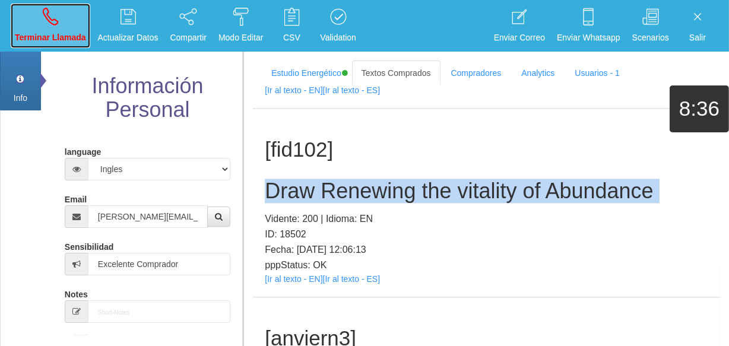
click at [38, 42] on p "Terminar Llamada" at bounding box center [50, 38] width 71 height 14
select select "0"
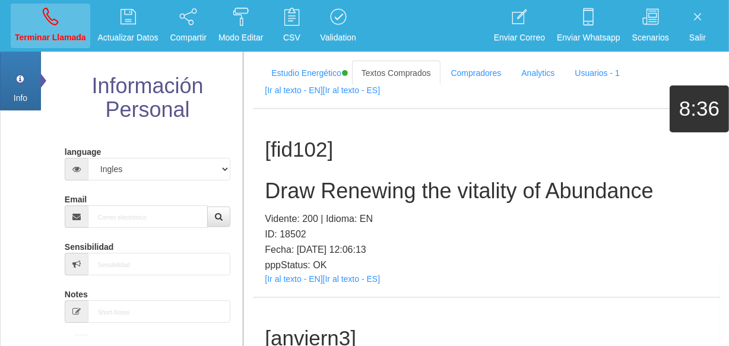
scroll to position [0, 0]
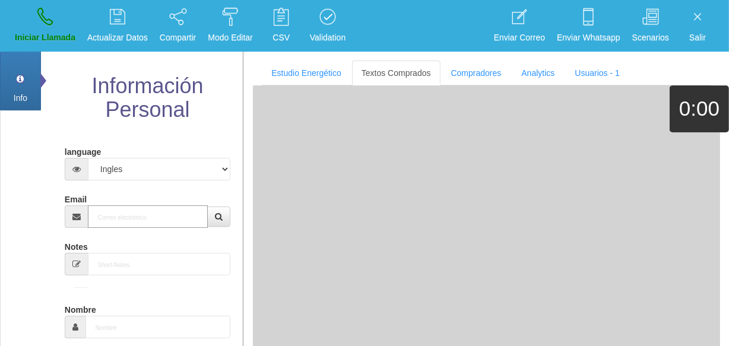
click at [144, 211] on input "Email" at bounding box center [148, 216] width 120 height 23
paste input "[EMAIL_ADDRESS][DOMAIN_NAME]"
type input "[EMAIL_ADDRESS][DOMAIN_NAME]"
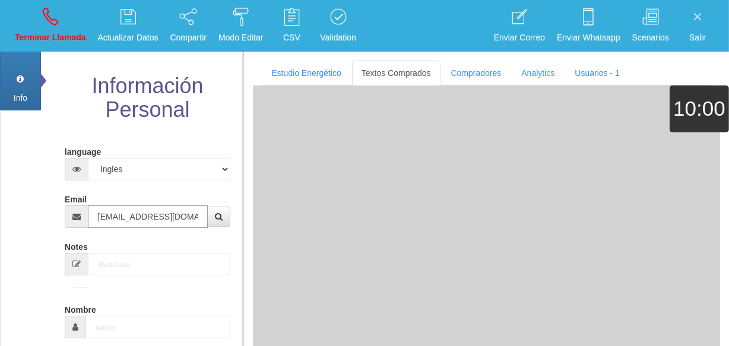
type input "27 Ago 1959"
select select "2"
type input "Excelente Comprador"
type input "[PERSON_NAME]"
select select "1"
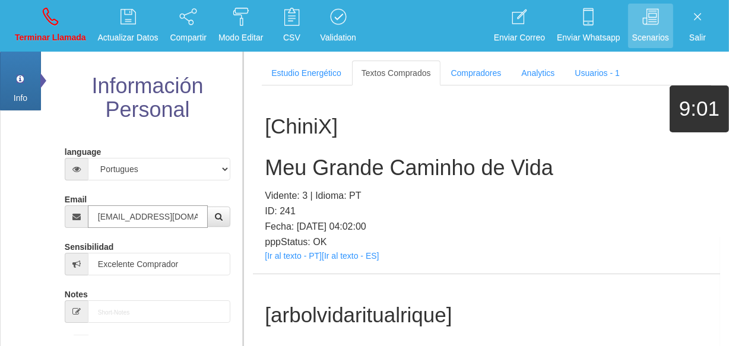
type input "[EMAIL_ADDRESS][DOMAIN_NAME]"
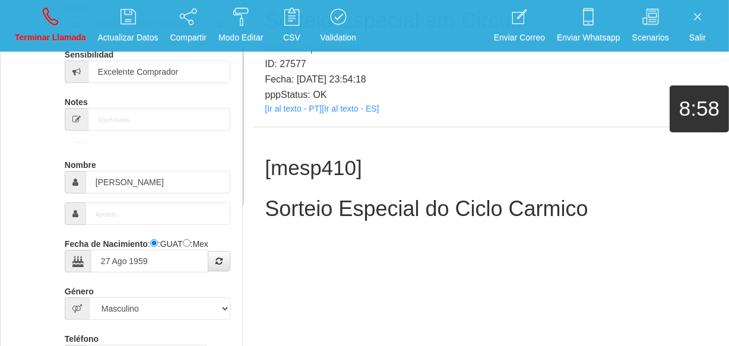
click at [309, 292] on link "[Ir al texto - PT]" at bounding box center [293, 296] width 57 height 9
click at [315, 197] on h2 "Sorteio Especial do Ciclo Carmico" at bounding box center [486, 209] width 443 height 24
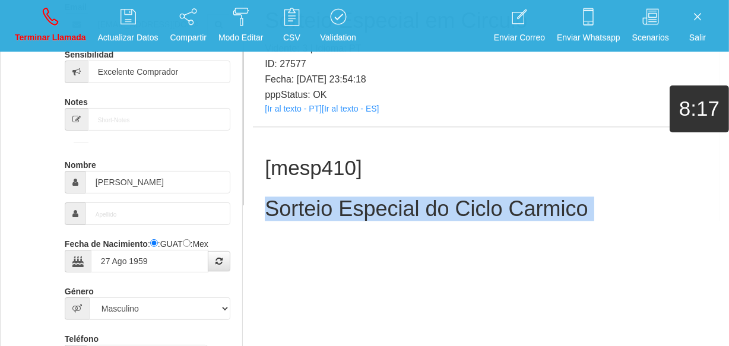
click at [313, 197] on h2 "Sorteio Especial do Ciclo Carmico" at bounding box center [486, 209] width 443 height 24
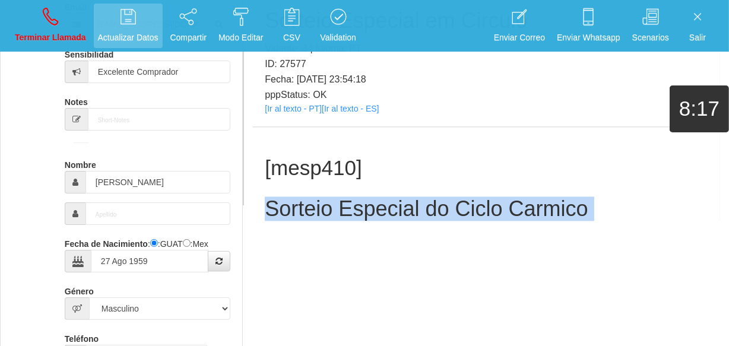
copy h2 "Sorteio Especial do Ciclo Carmico"
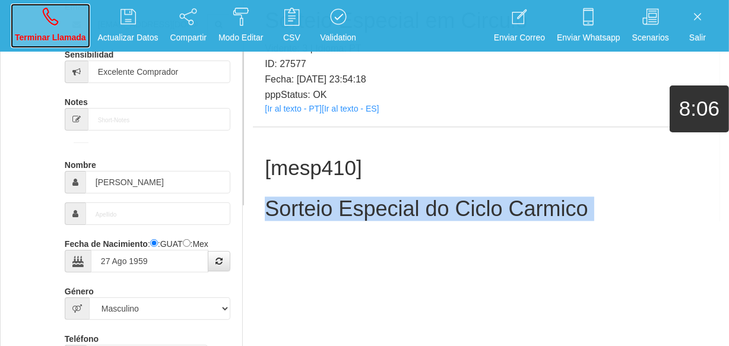
click at [50, 31] on p "Terminar Llamada" at bounding box center [50, 38] width 71 height 14
select select "0"
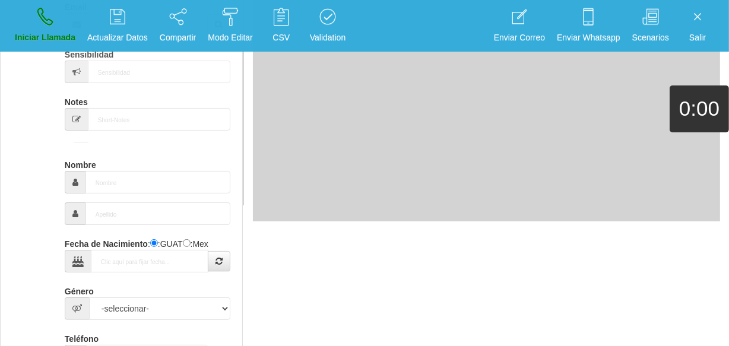
scroll to position [0, 0]
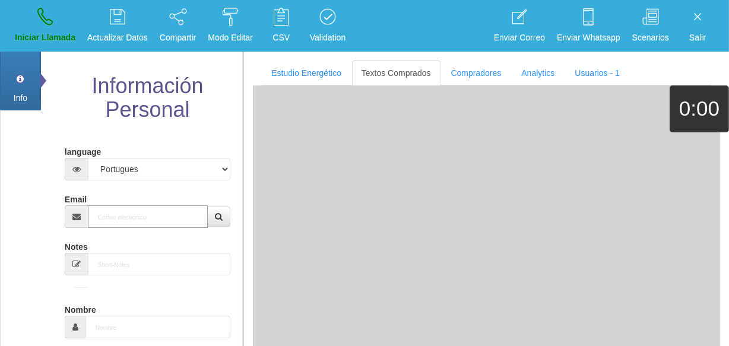
click at [137, 217] on input "Email" at bounding box center [148, 216] width 120 height 23
paste input "[EMAIL_ADDRESS][DOMAIN_NAME]"
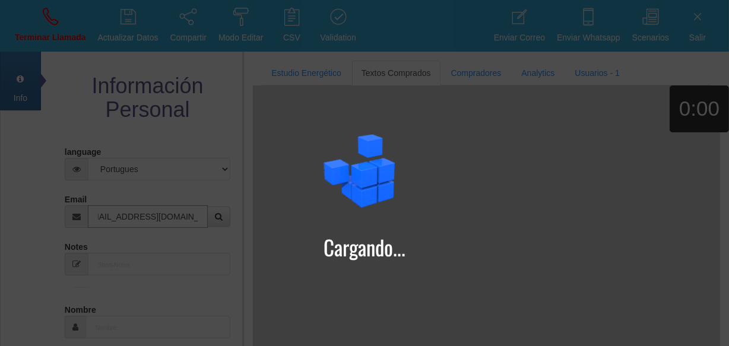
type input "[EMAIL_ADDRESS][DOMAIN_NAME]"
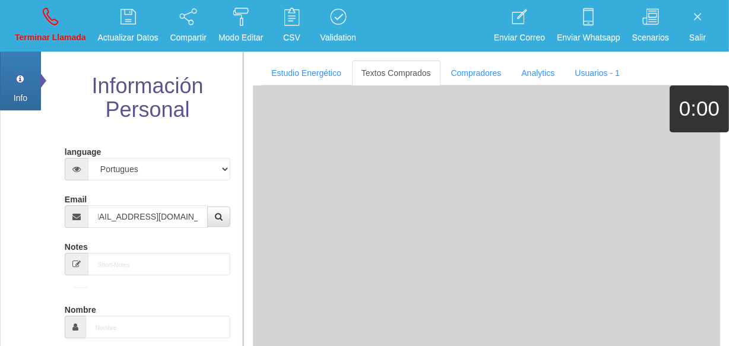
type input "[DATE]"
select select "1"
type input "Comprador bajo"
type input "[PERSON_NAME]"
select select "2"
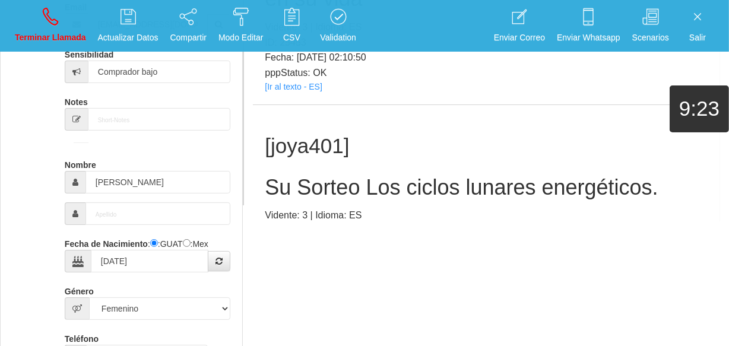
scroll to position [261, 0]
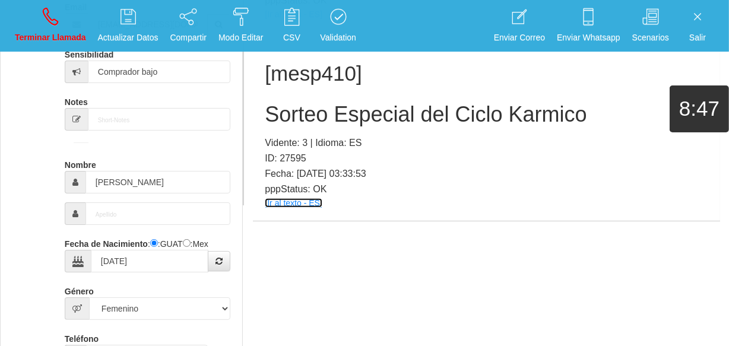
click at [301, 201] on link "[Ir al texto - ES]" at bounding box center [293, 202] width 57 height 9
click at [305, 122] on h2 "Sorteo Especial del Ciclo Karmico" at bounding box center [486, 115] width 443 height 24
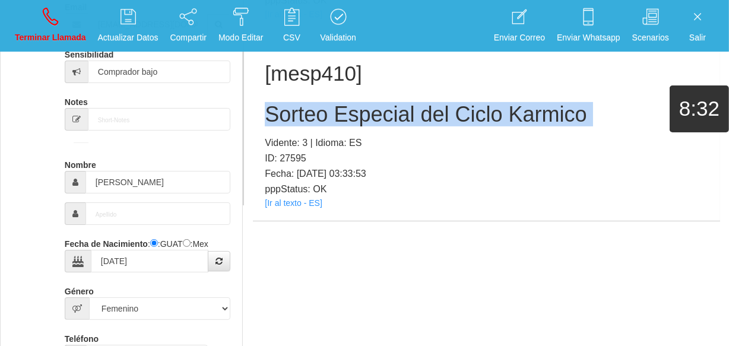
click at [305, 122] on h2 "Sorteo Especial del Ciclo Karmico" at bounding box center [486, 115] width 443 height 24
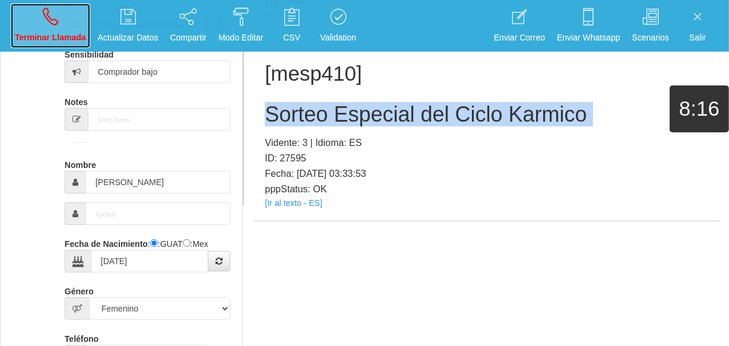
click at [43, 12] on icon at bounding box center [50, 16] width 15 height 19
select select "0"
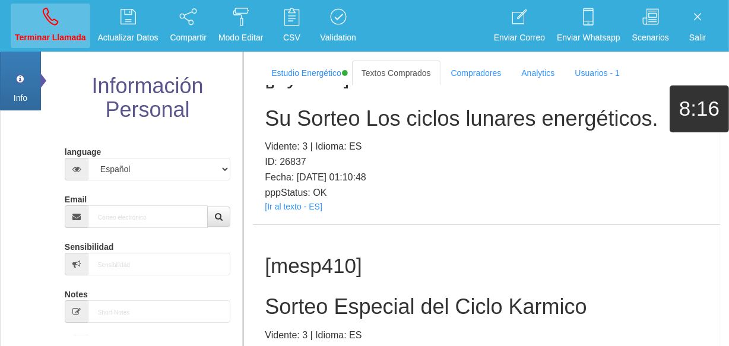
scroll to position [0, 0]
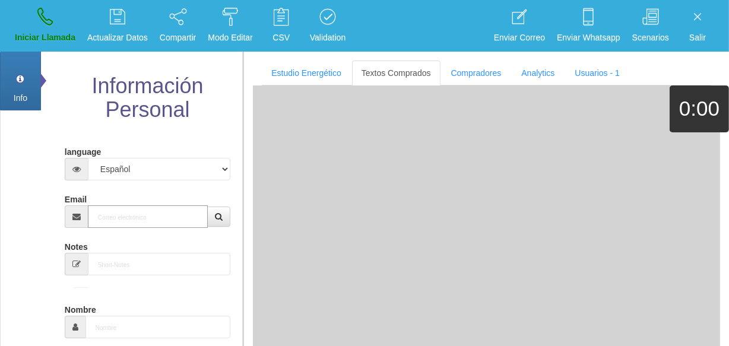
click at [158, 220] on input "Email" at bounding box center [148, 216] width 120 height 23
paste input "[EMAIL_ADDRESS][PERSON_NAME][DOMAIN_NAME]"
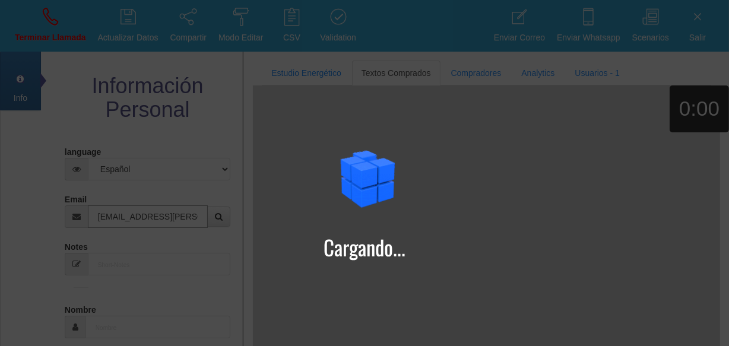
type input "[EMAIL_ADDRESS][PERSON_NAME][DOMAIN_NAME]"
type input "4 Ago 1950"
select select
type input "Comprador bajo"
type input "[PERSON_NAME]"
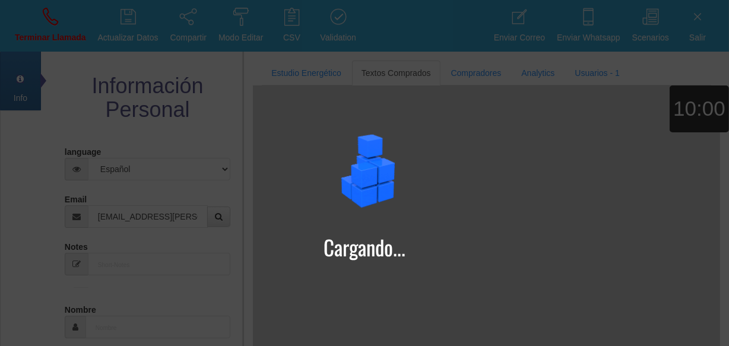
select select "2"
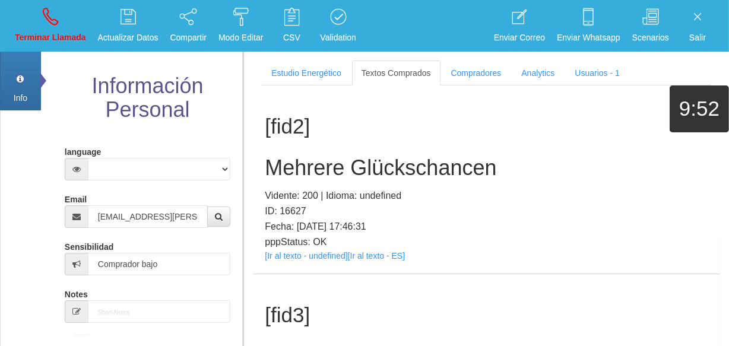
scroll to position [566, 0]
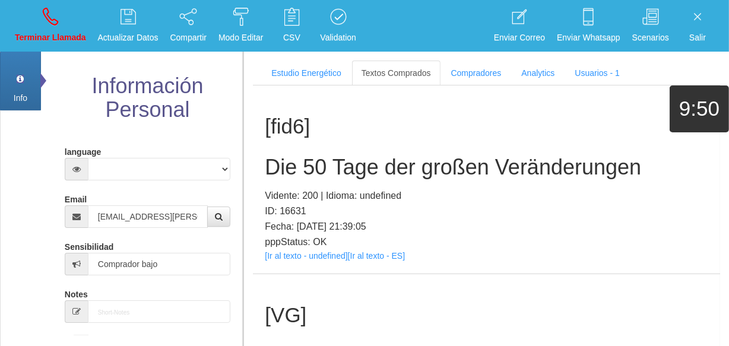
click at [313, 274] on div "[fid6] Die 50 Tage der großen Veränderungen Vidente: 200 | Idioma: undefined ID…" at bounding box center [486, 179] width 467 height 188
click at [310, 261] on link "[Ir al texto - undefined]" at bounding box center [306, 255] width 82 height 9
click at [435, 179] on h2 "Die 50 Tage der großen Veränderungen" at bounding box center [486, 167] width 443 height 24
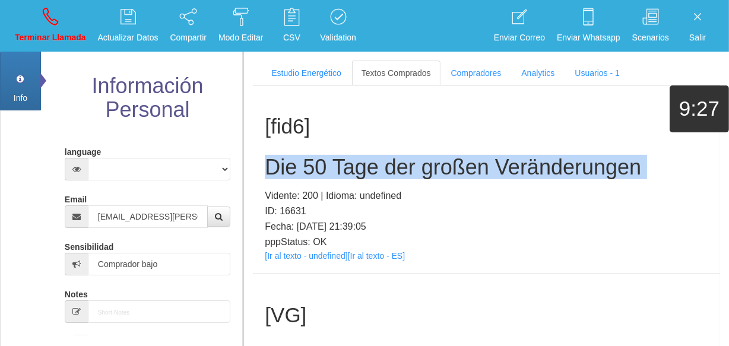
click at [435, 179] on h2 "Die 50 Tage der großen Veränderungen" at bounding box center [486, 167] width 443 height 24
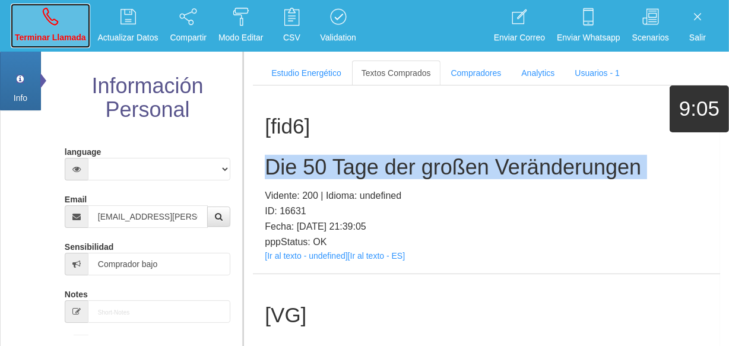
click at [35, 26] on link "Terminar Llamada" at bounding box center [51, 26] width 80 height 45
select select "0"
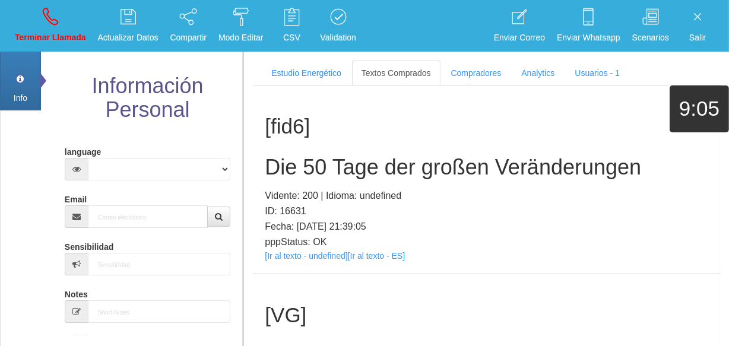
scroll to position [0, 0]
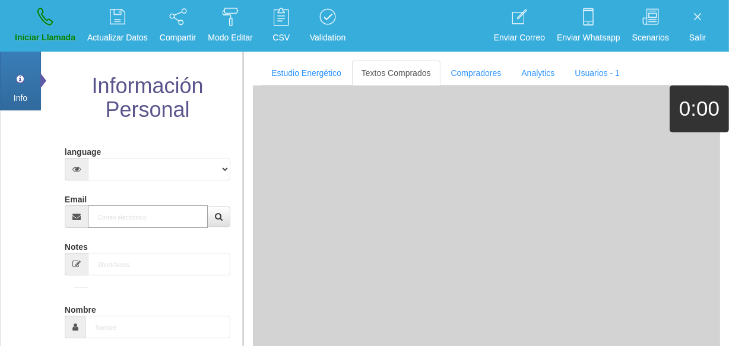
paste input "[EMAIL_ADDRESS][DOMAIN_NAME]"
click at [160, 214] on input "[EMAIL_ADDRESS][DOMAIN_NAME]" at bounding box center [148, 216] width 120 height 23
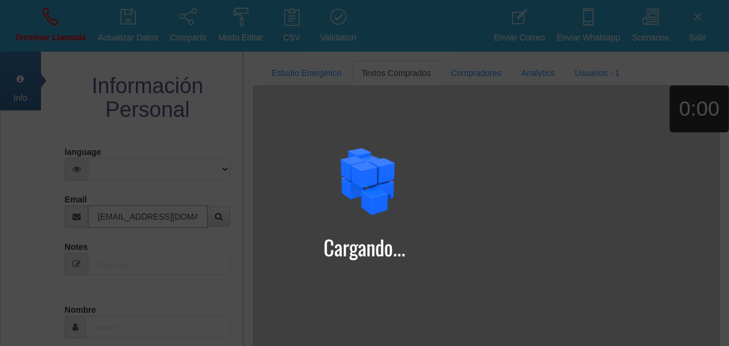
type input "[EMAIL_ADDRESS][DOMAIN_NAME]"
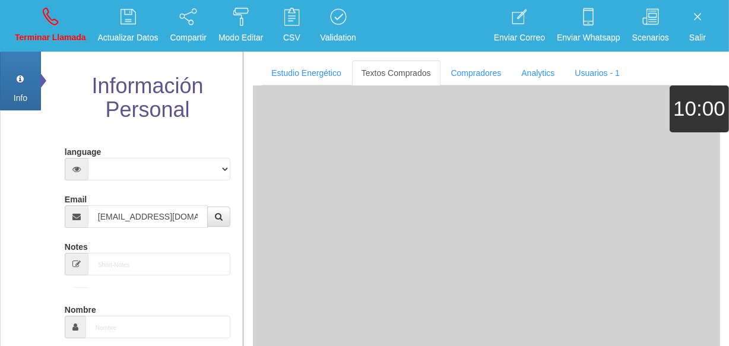
type input "15 Dic 1949"
select select "4"
type input "Comprador bajo"
type input "[PERSON_NAME]"
select select "2"
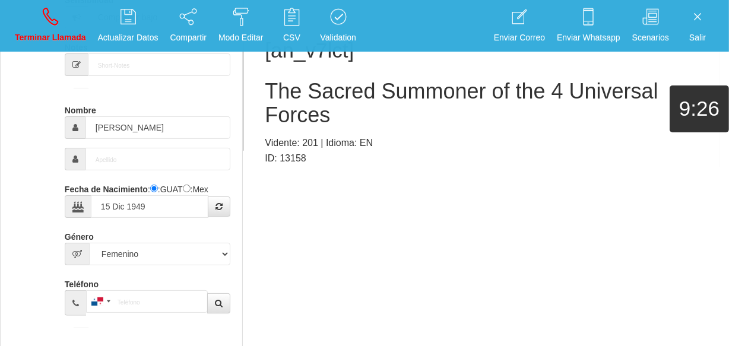
scroll to position [72, 0]
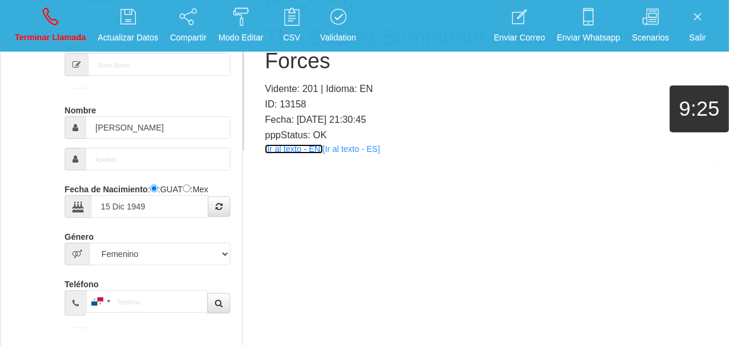
click at [304, 149] on link "[Ir al texto - EN]" at bounding box center [294, 148] width 58 height 9
click at [298, 143] on div "[an_v7lct] The Sacred Summoner of the 4 Universal Forces Vidente: 201 | Idioma:…" at bounding box center [486, 60] width 467 height 211
click at [300, 151] on link "[Ir al texto - EN]" at bounding box center [294, 148] width 58 height 9
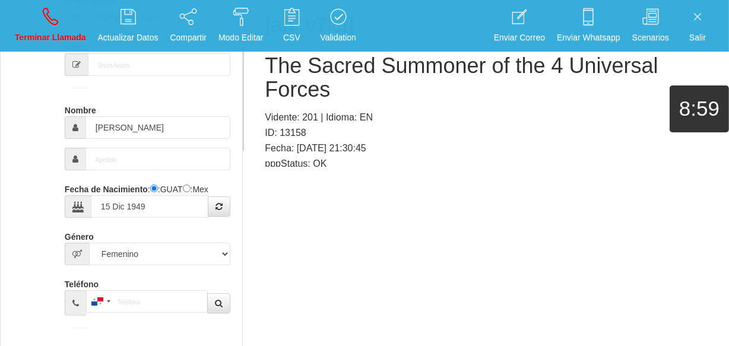
scroll to position [18, 0]
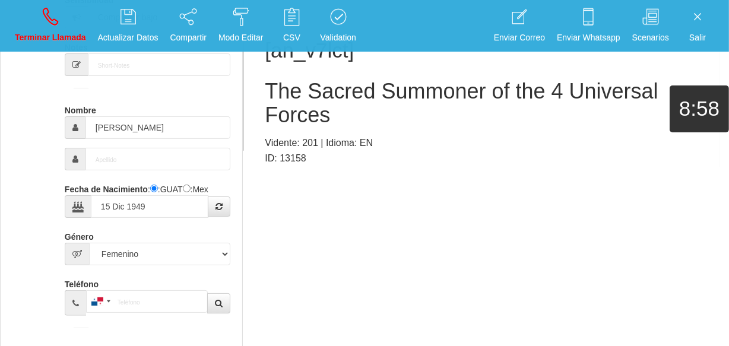
click at [287, 87] on h2 "The Sacred Summoner of the 4 Universal Forces" at bounding box center [486, 103] width 443 height 47
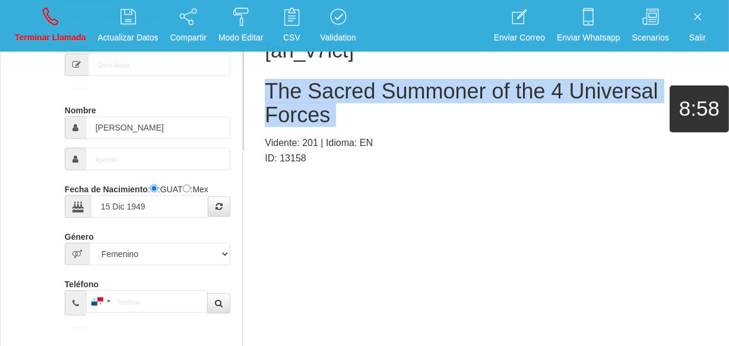
click at [287, 87] on h2 "The Sacred Summoner of the 4 Universal Forces" at bounding box center [486, 103] width 443 height 47
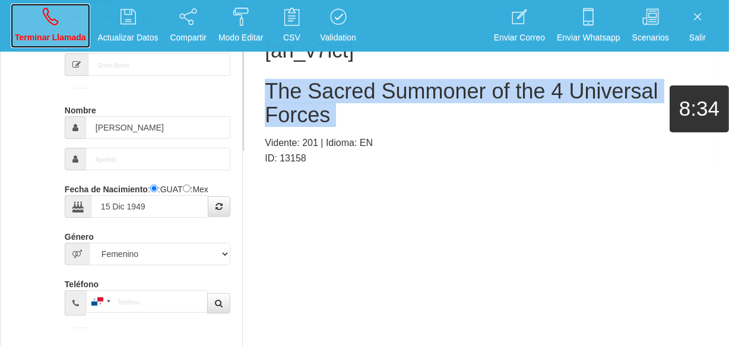
click at [30, 12] on link "Terminar Llamada" at bounding box center [51, 26] width 80 height 45
select select "0"
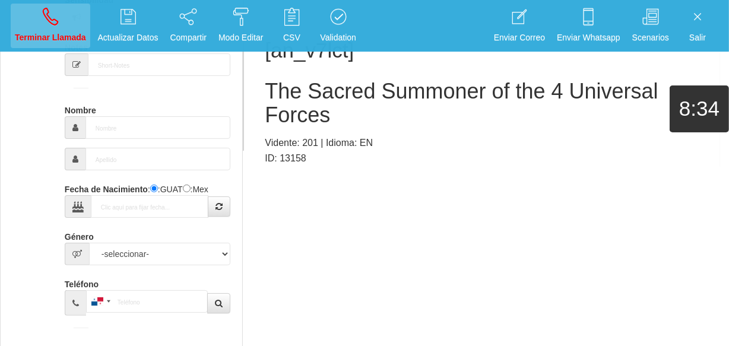
scroll to position [0, 0]
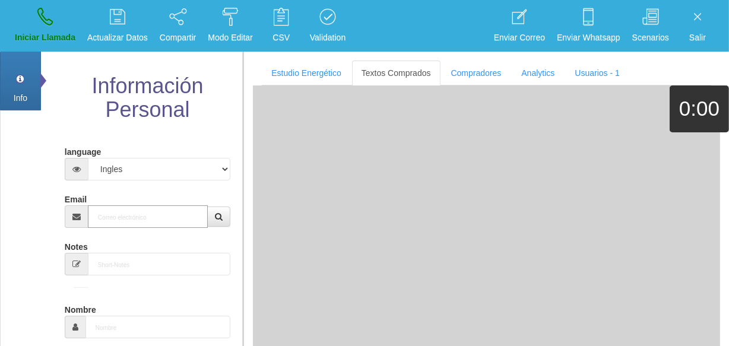
click at [119, 208] on input "Email" at bounding box center [148, 216] width 120 height 23
paste input "[EMAIL_ADDRESS][DOMAIN_NAME]"
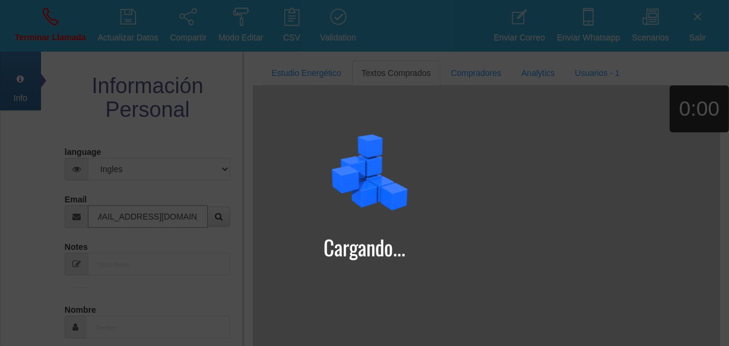
type input "[EMAIL_ADDRESS][DOMAIN_NAME]"
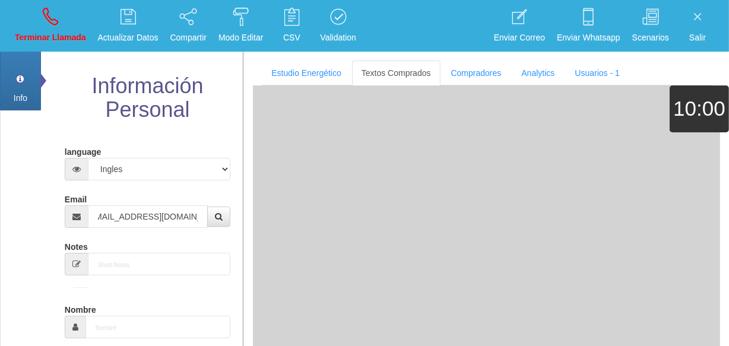
type input "[DATE]"
type input "Comprador bajo"
type input "[PERSON_NAME]"
select select "2"
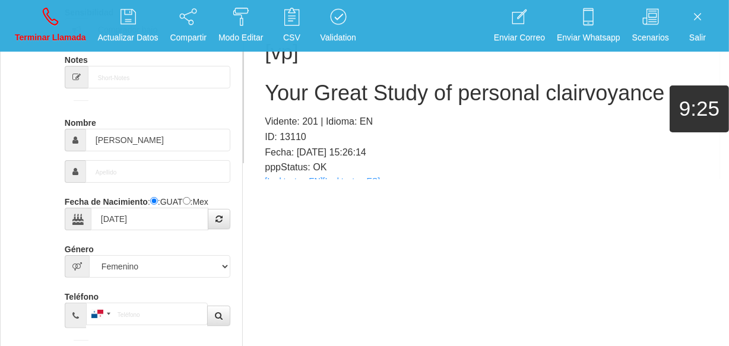
scroll to position [49, 0]
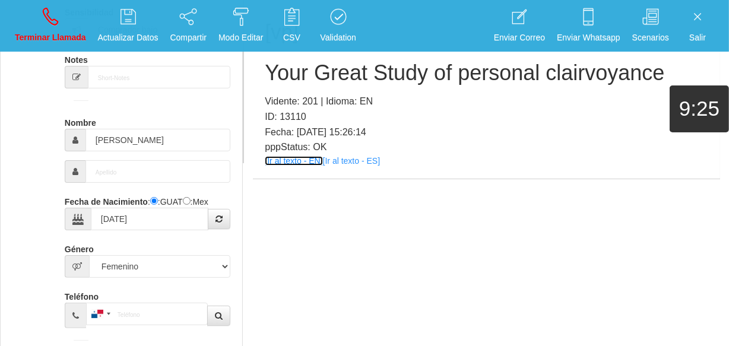
click at [302, 156] on link "[Ir al texto - EN]" at bounding box center [294, 160] width 58 height 9
click at [336, 72] on h2 "Your Great Study of personal clairvoyance" at bounding box center [486, 73] width 443 height 24
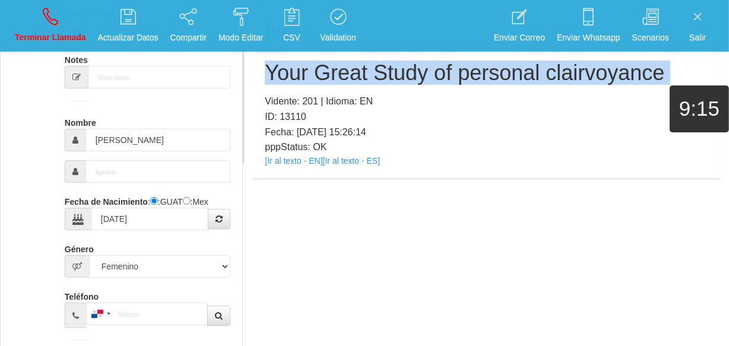
click at [336, 72] on h2 "Your Great Study of personal clairvoyance" at bounding box center [486, 73] width 443 height 24
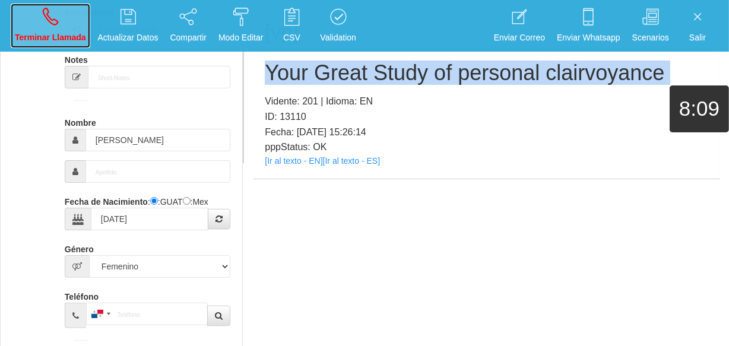
click at [59, 28] on link "Terminar Llamada" at bounding box center [51, 26] width 80 height 45
select select "0"
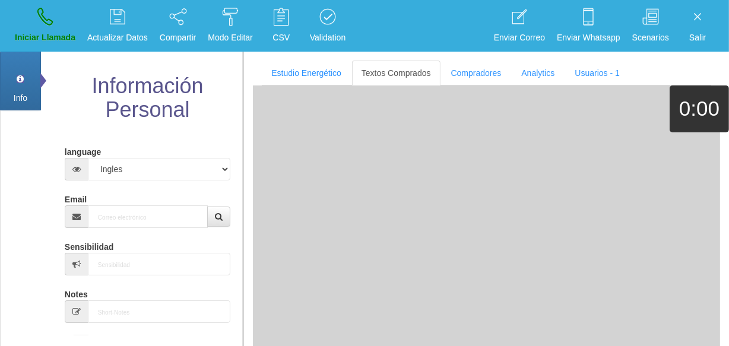
scroll to position [0, 0]
click at [131, 220] on input "Email" at bounding box center [148, 216] width 120 height 23
paste input "[EMAIL_ADDRESS][DOMAIN_NAME]"
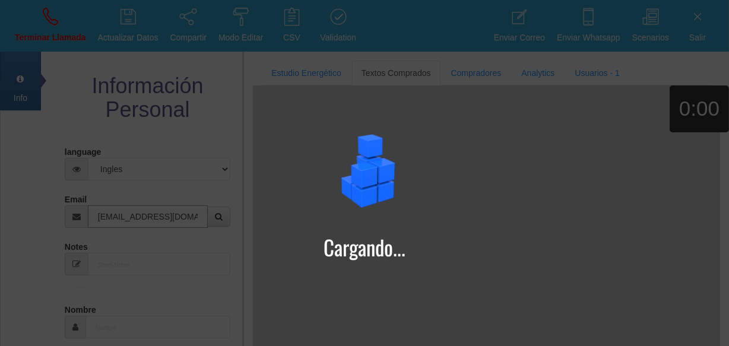
type input "[EMAIL_ADDRESS][DOMAIN_NAME]"
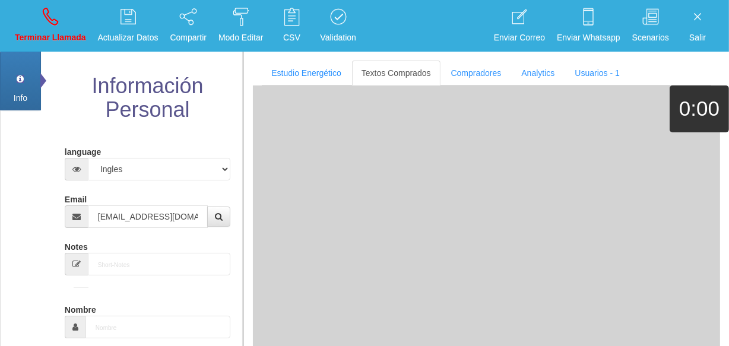
type input "[DATE]"
type input "Comprador bajo"
type input "[PERSON_NAME]"
select select "1"
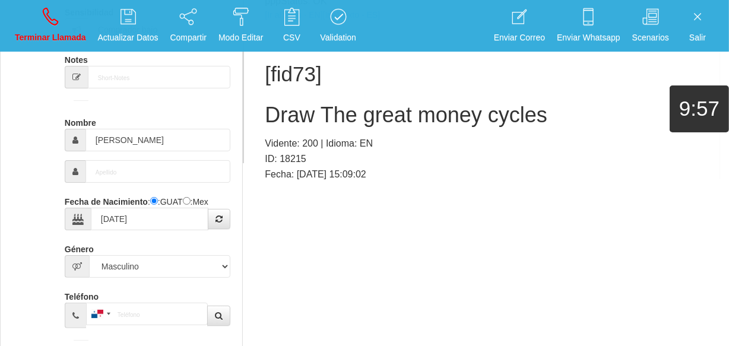
scroll to position [49, 0]
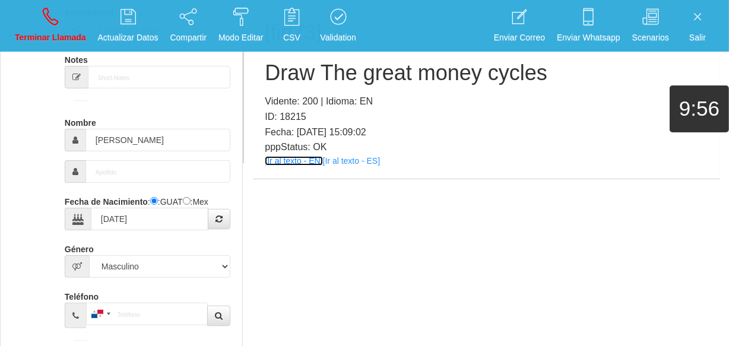
click at [308, 161] on link "[Ir al texto - EN]" at bounding box center [294, 160] width 58 height 9
click at [332, 61] on h2 "Draw The great money cycles" at bounding box center [486, 73] width 443 height 24
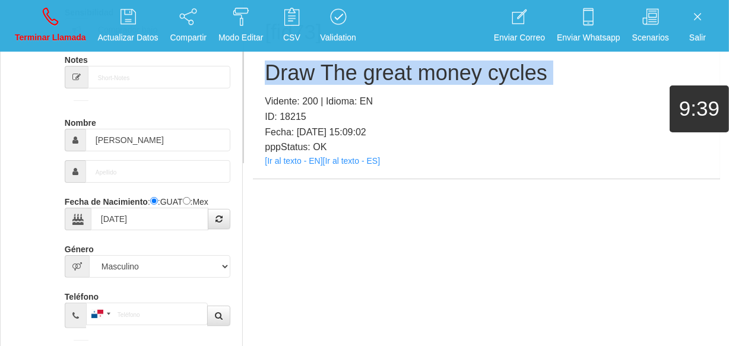
click at [332, 61] on h2 "Draw The great money cycles" at bounding box center [486, 73] width 443 height 24
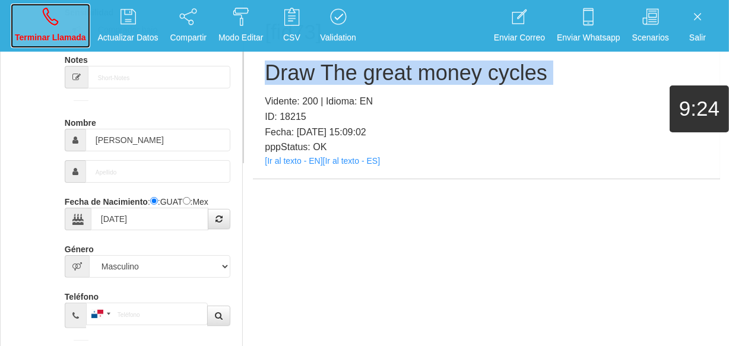
click at [50, 9] on icon at bounding box center [50, 16] width 15 height 19
select select "0"
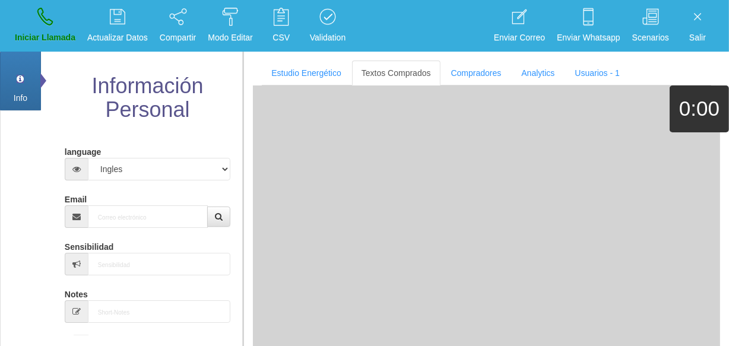
scroll to position [0, 0]
click at [122, 212] on input "Email" at bounding box center [148, 216] width 120 height 23
paste input "[EMAIL_ADDRESS][DOMAIN_NAME]"
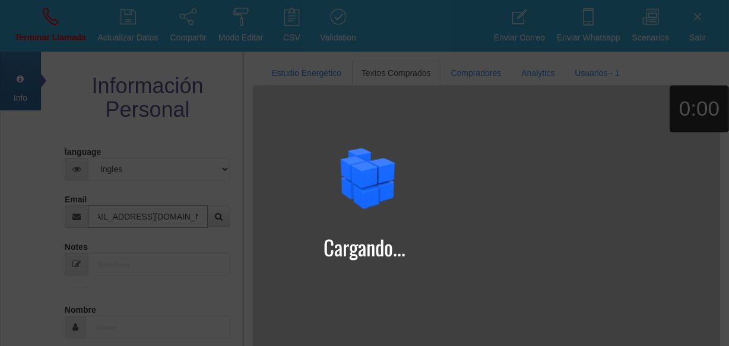
type input "[EMAIL_ADDRESS][DOMAIN_NAME]"
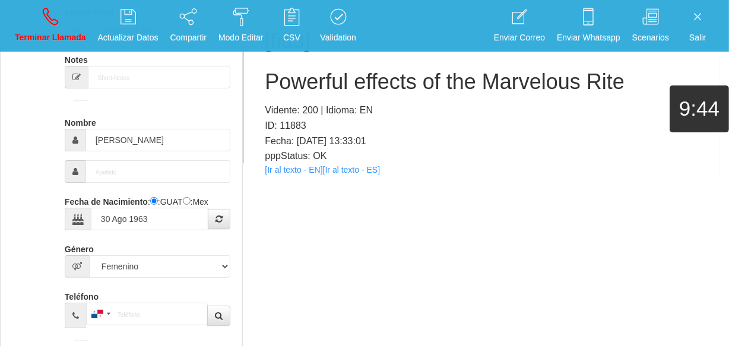
scroll to position [49, 0]
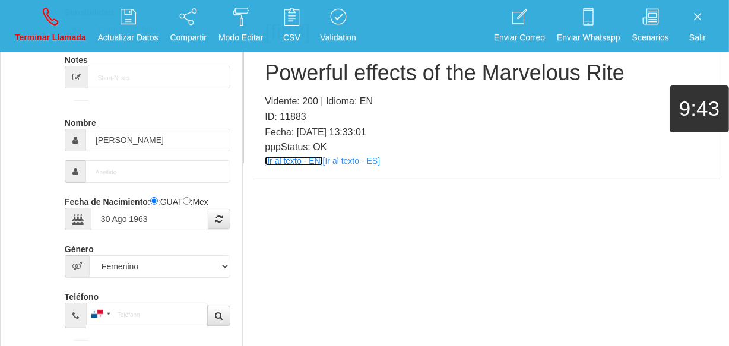
click at [288, 160] on link "[Ir al texto - EN]" at bounding box center [294, 160] width 58 height 9
click at [302, 67] on h2 "Powerful effects of the Marvelous Rite" at bounding box center [486, 73] width 443 height 24
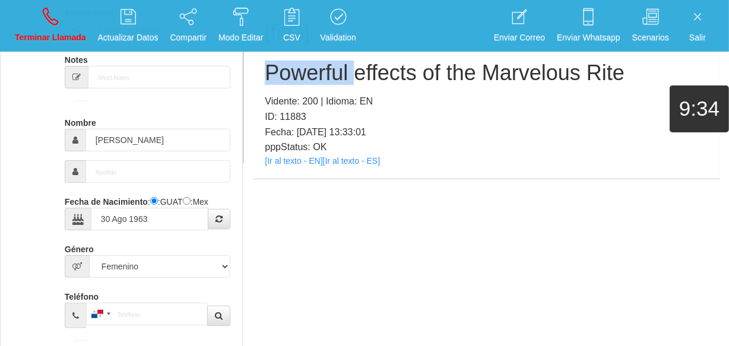
click at [302, 67] on h2 "Powerful effects of the Marvelous Rite" at bounding box center [486, 73] width 443 height 24
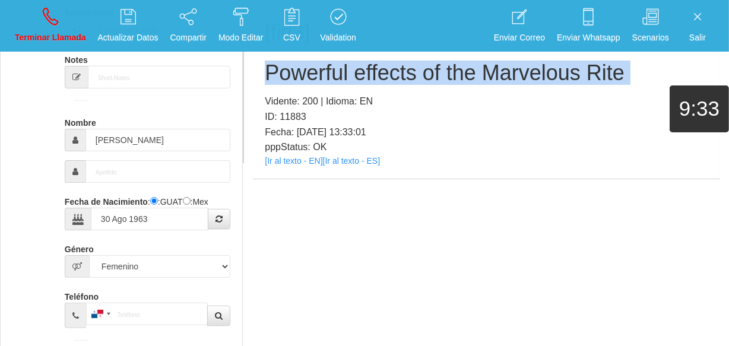
click at [302, 67] on h2 "Powerful effects of the Marvelous Rite" at bounding box center [486, 73] width 443 height 24
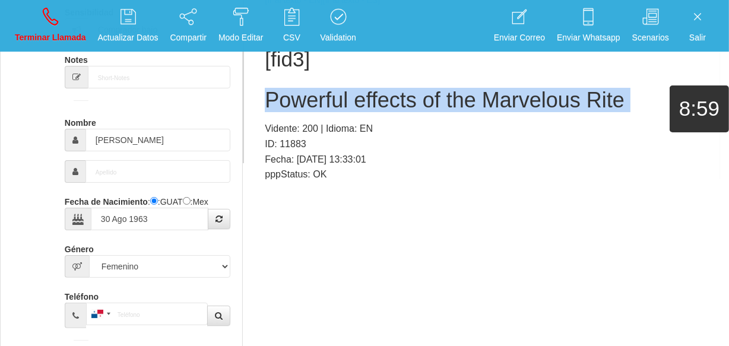
scroll to position [0, 0]
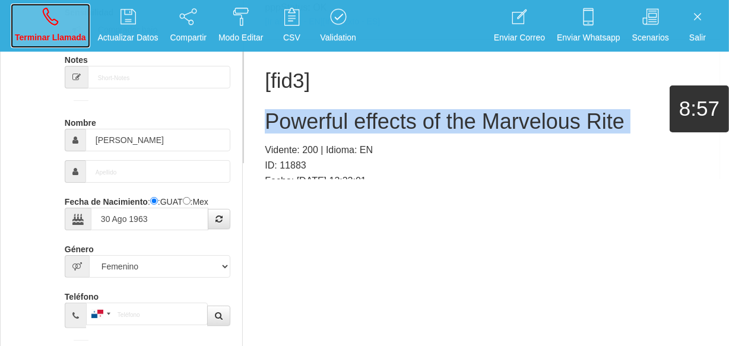
click at [40, 26] on link "Terminar Llamada" at bounding box center [51, 26] width 80 height 45
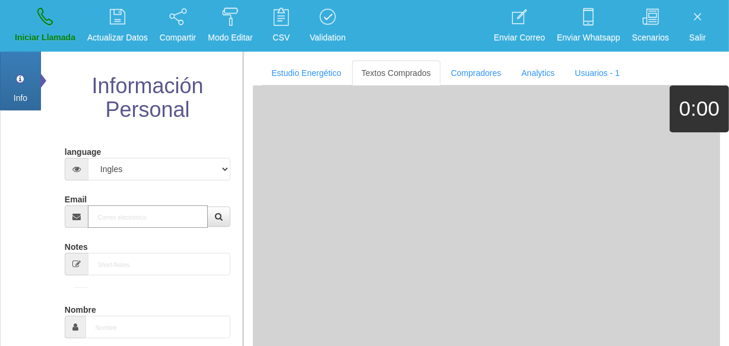
click at [154, 214] on input "Email" at bounding box center [148, 216] width 120 height 23
paste input "[EMAIL_ADDRESS][DOMAIN_NAME]"
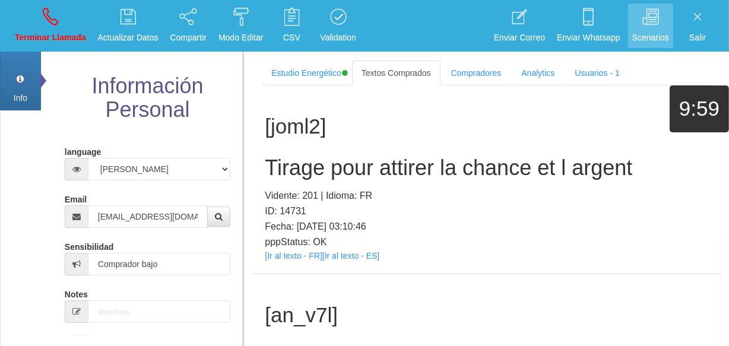
scroll to position [377, 0]
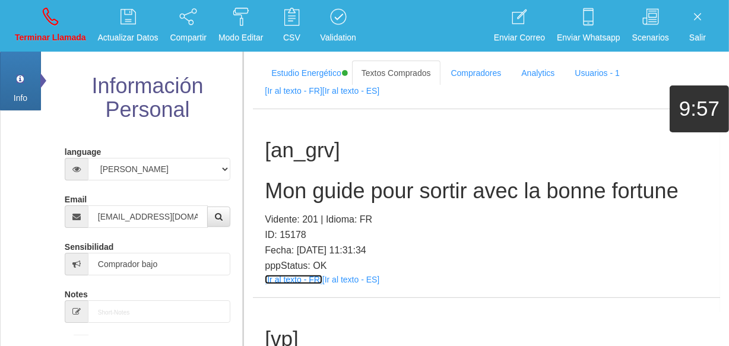
click at [281, 276] on link "[Ir al texto - FR]" at bounding box center [293, 279] width 57 height 9
click at [345, 170] on div "[an_grv] Mon guide pour sortir avec la bonne fortune Vidente: 201 | Idioma: FR …" at bounding box center [486, 203] width 467 height 188
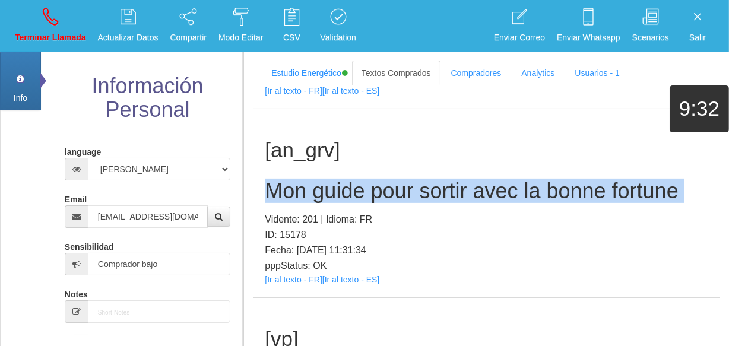
click at [345, 170] on div "[an_grv] Mon guide pour sortir avec la bonne fortune Vidente: 201 | Idioma: FR …" at bounding box center [486, 203] width 467 height 188
